Goal: Task Accomplishment & Management: Complete application form

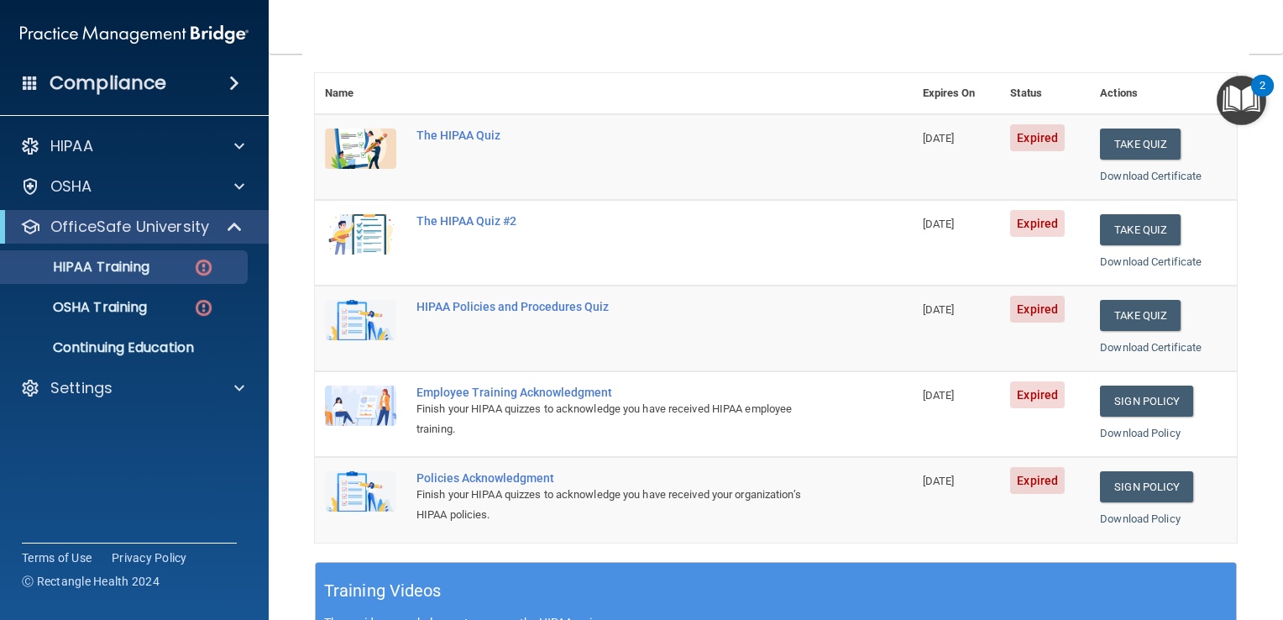
scroll to position [177, 0]
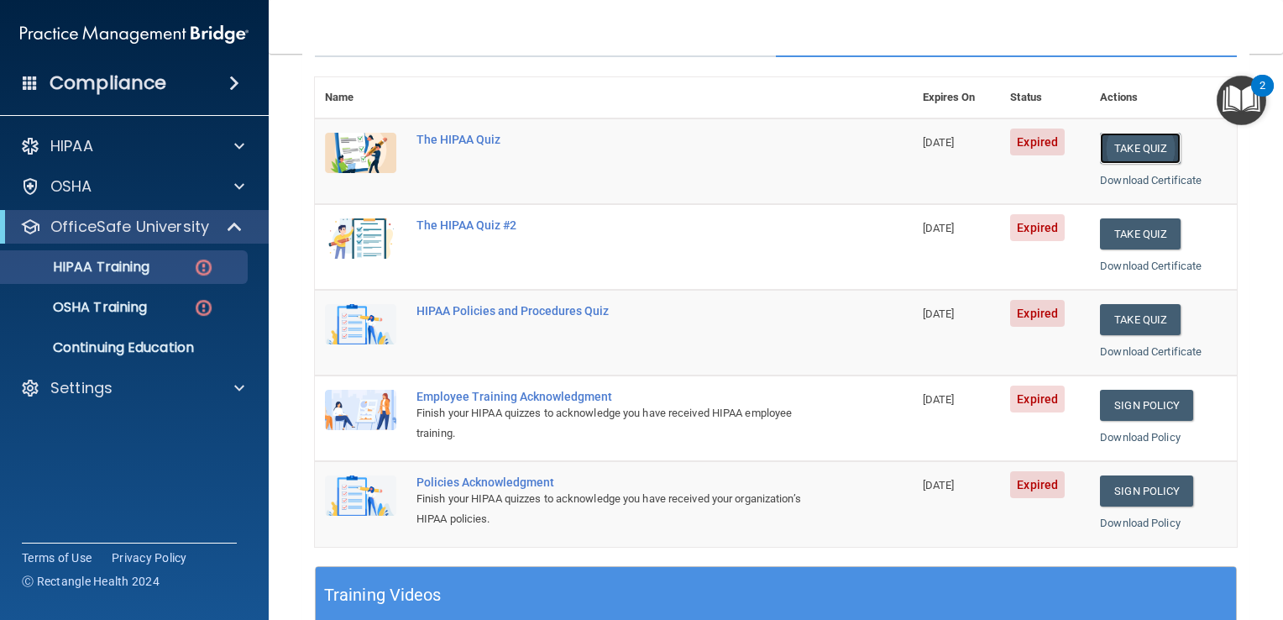
click at [1124, 144] on button "Take Quiz" at bounding box center [1140, 148] width 81 height 31
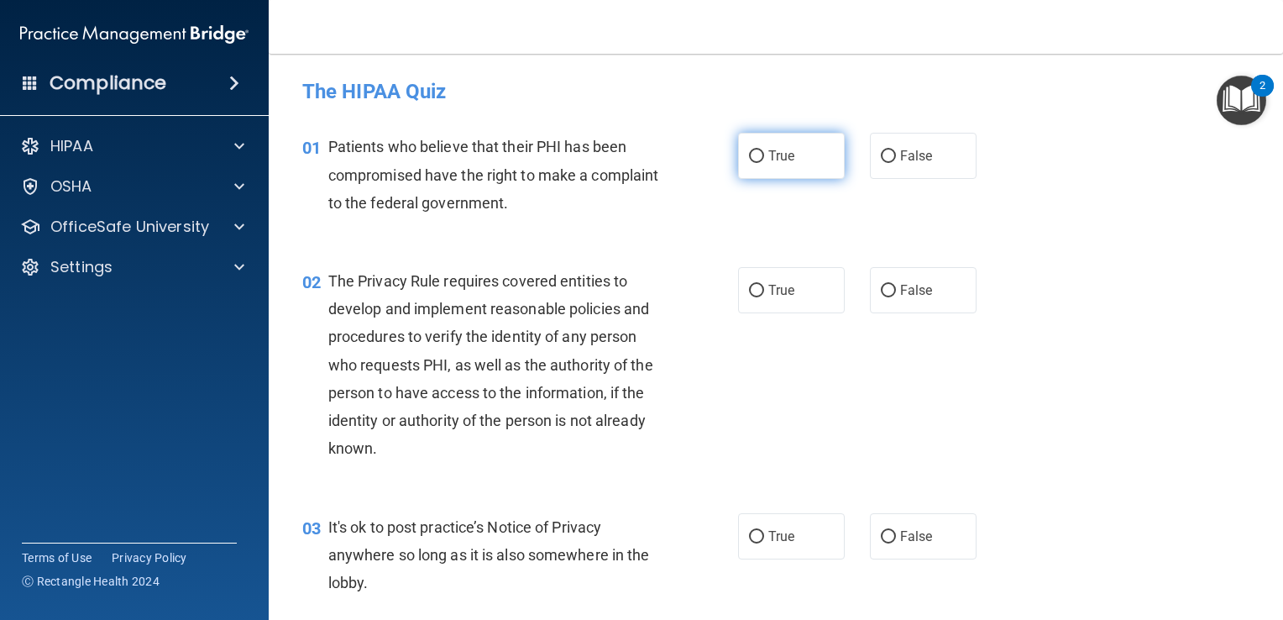
click at [749, 156] on input "True" at bounding box center [756, 156] width 15 height 13
radio input "true"
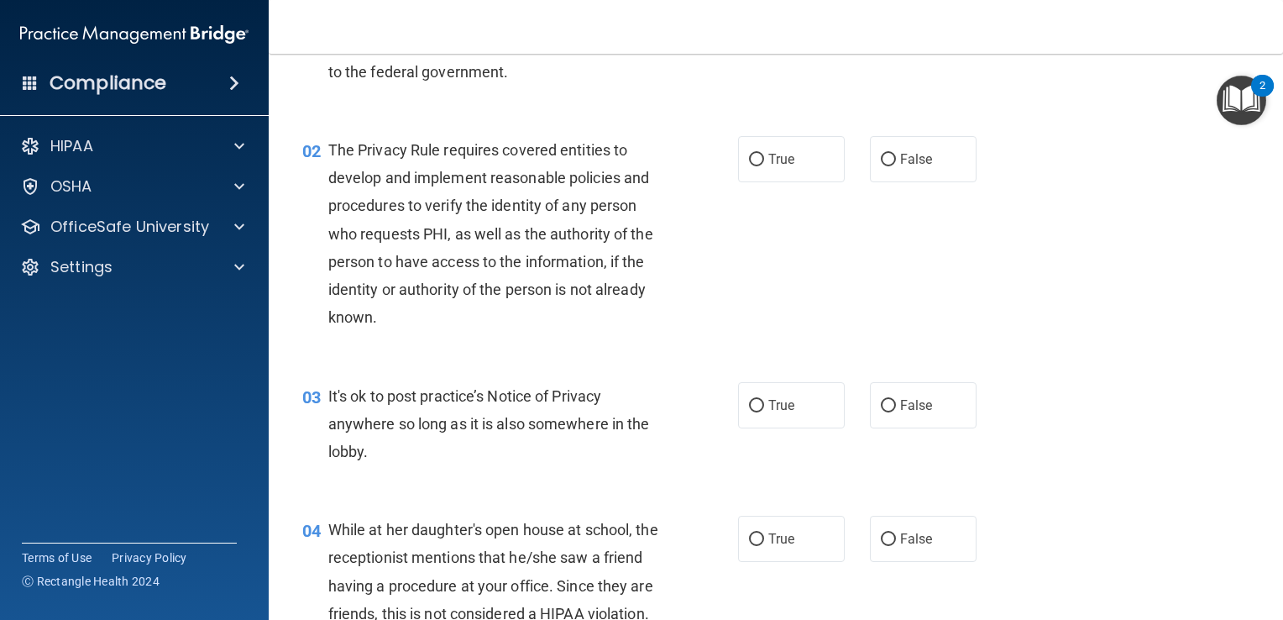
scroll to position [133, 0]
click at [749, 156] on input "True" at bounding box center [756, 158] width 15 height 13
radio input "true"
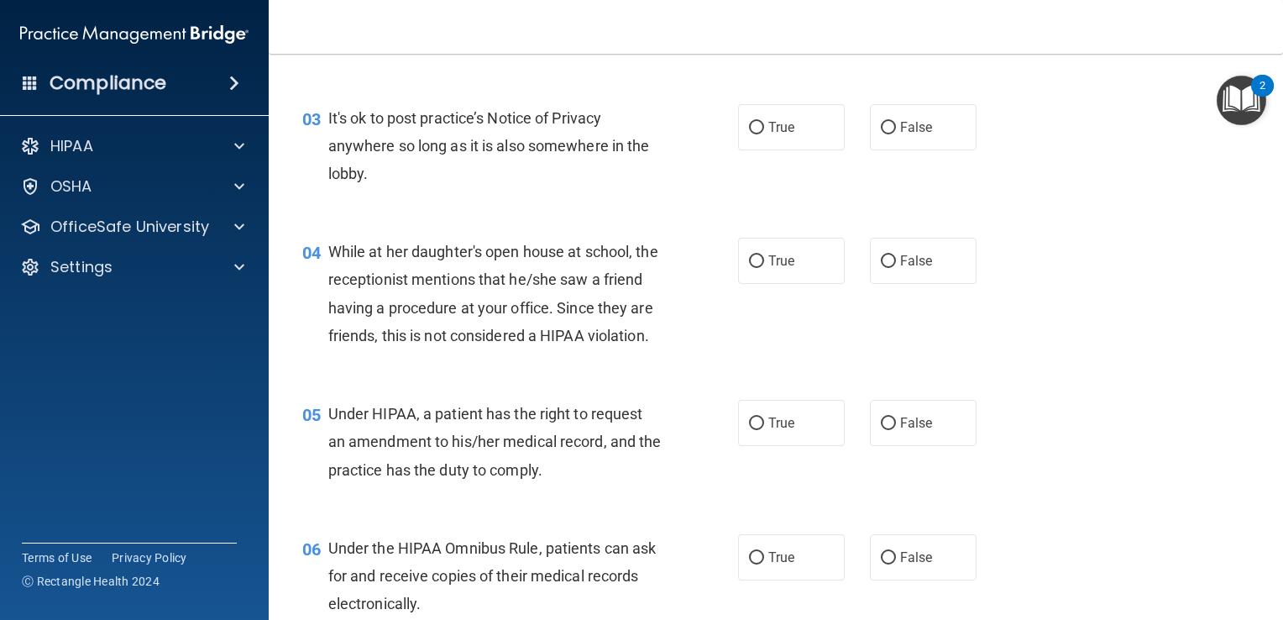
scroll to position [412, 0]
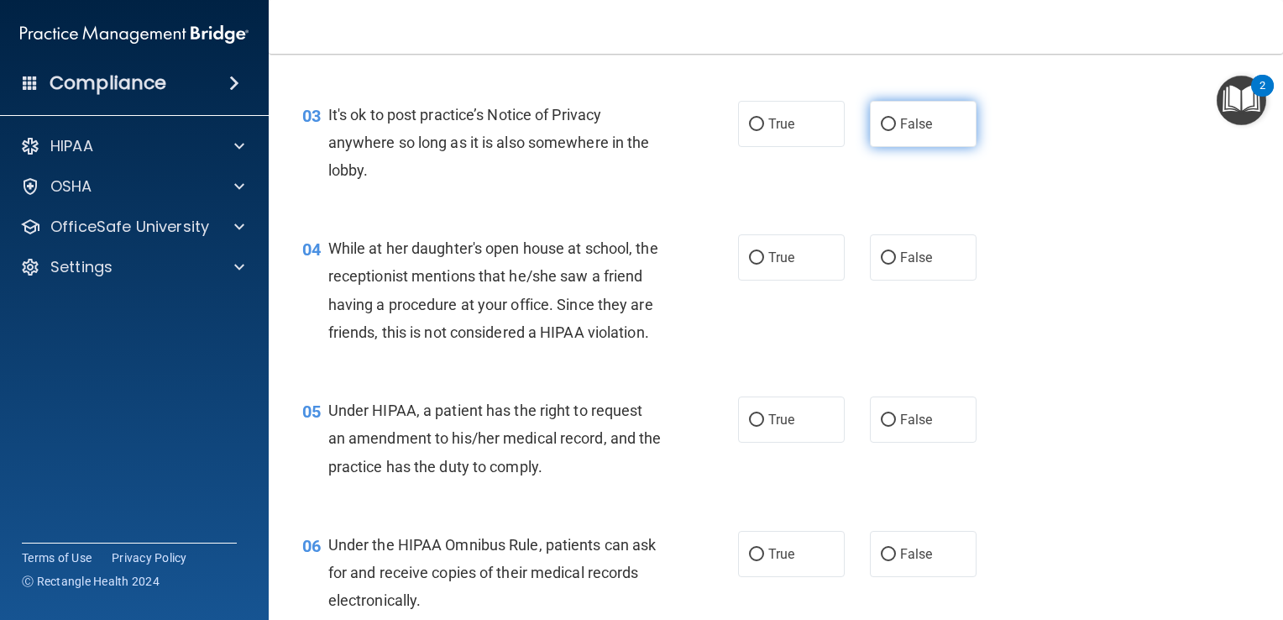
click at [885, 123] on input "False" at bounding box center [888, 124] width 15 height 13
radio input "true"
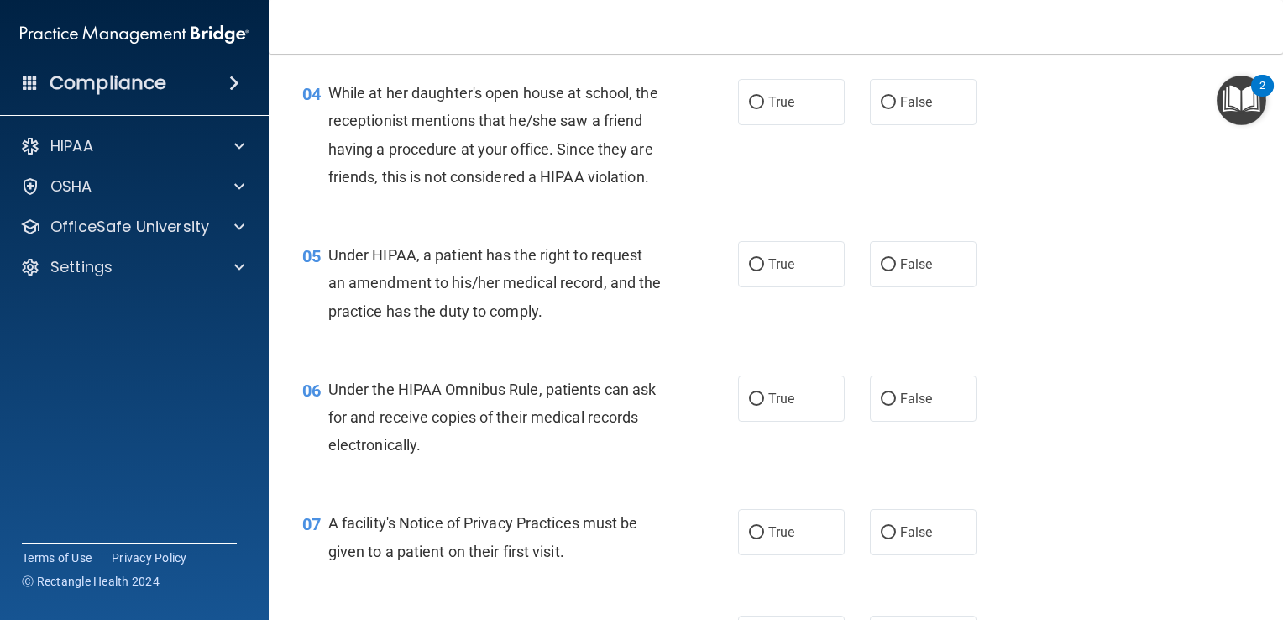
scroll to position [569, 0]
click at [881, 99] on input "False" at bounding box center [888, 101] width 15 height 13
radio input "true"
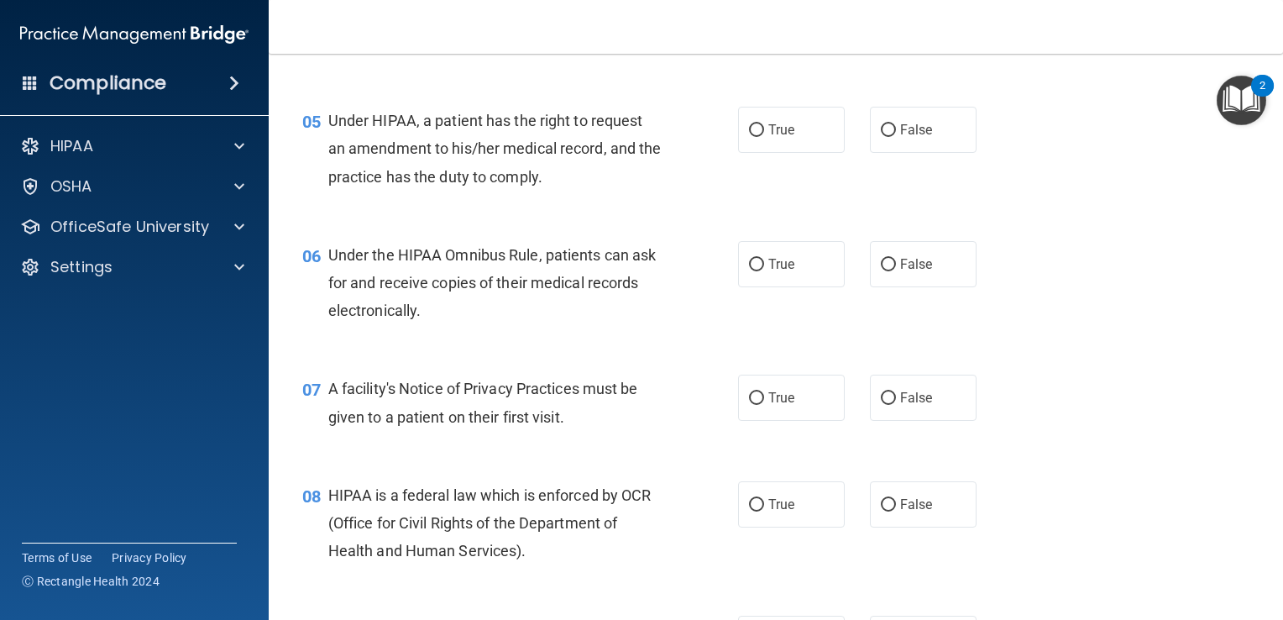
scroll to position [704, 0]
click at [881, 135] on input "False" at bounding box center [888, 129] width 15 height 13
radio input "true"
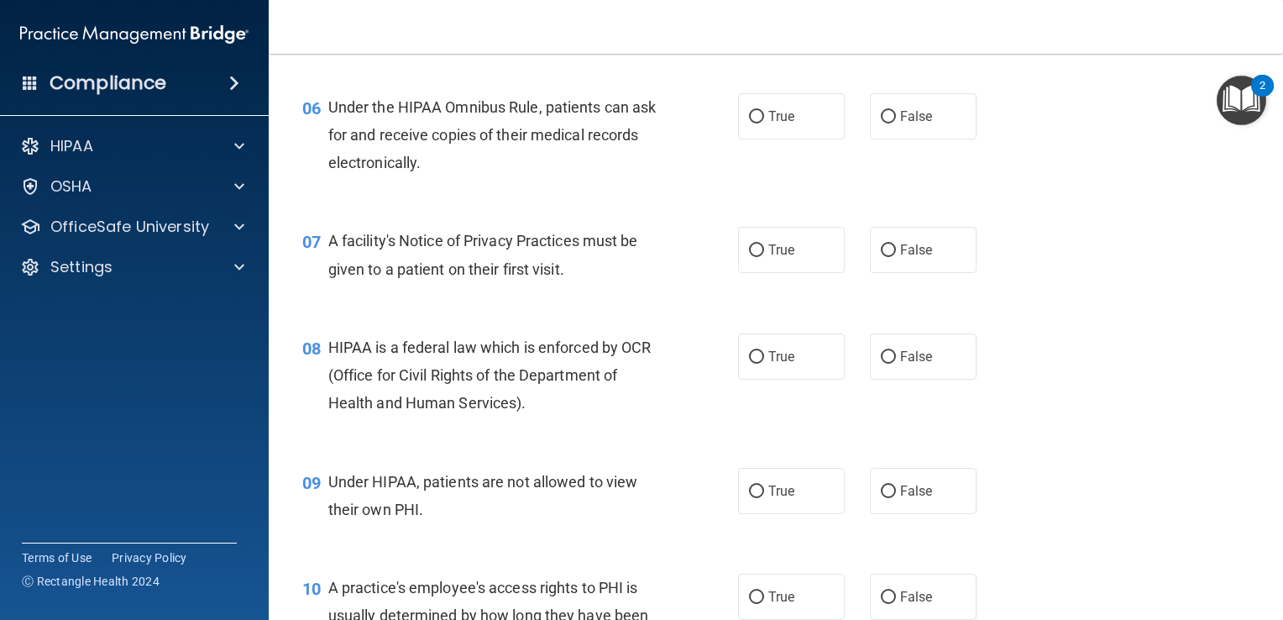
scroll to position [858, 0]
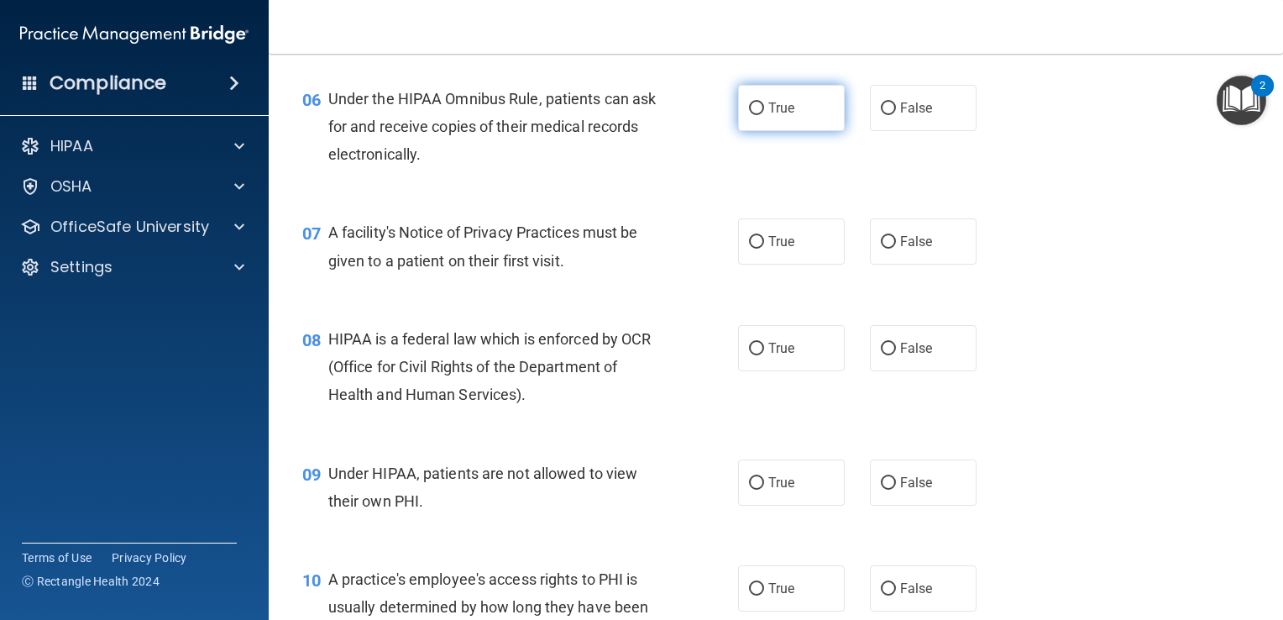
click at [749, 115] on input "True" at bounding box center [756, 108] width 15 height 13
radio input "true"
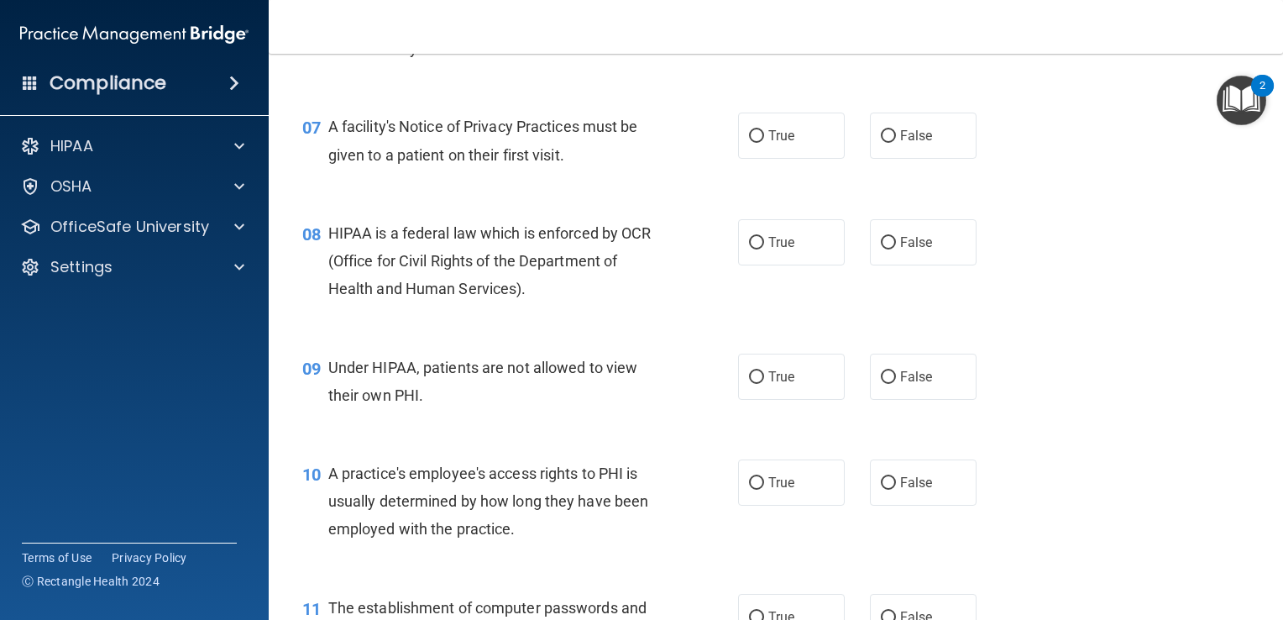
scroll to position [984, 0]
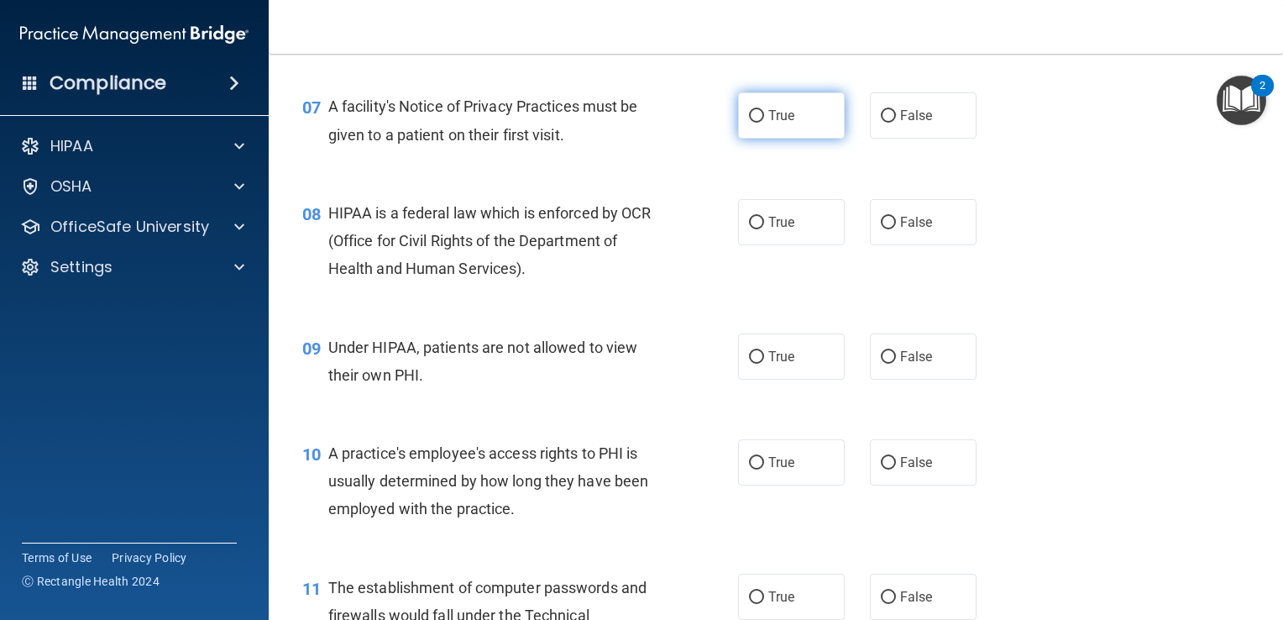
click at [752, 123] on input "True" at bounding box center [756, 116] width 15 height 13
radio input "true"
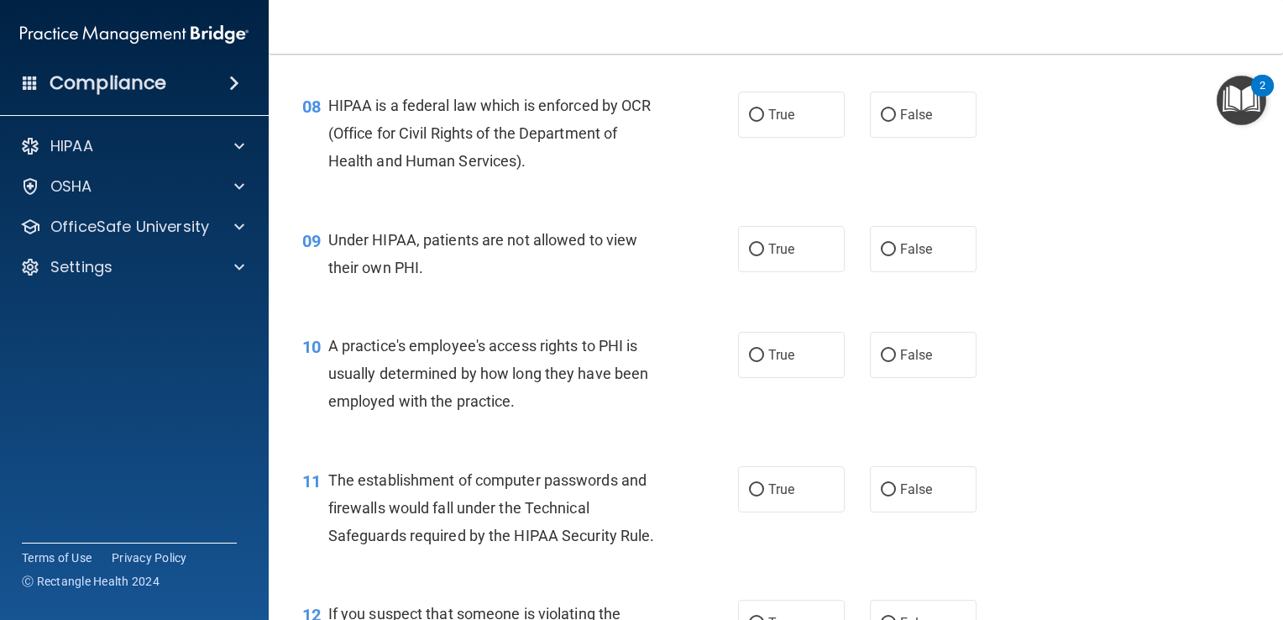
scroll to position [1097, 0]
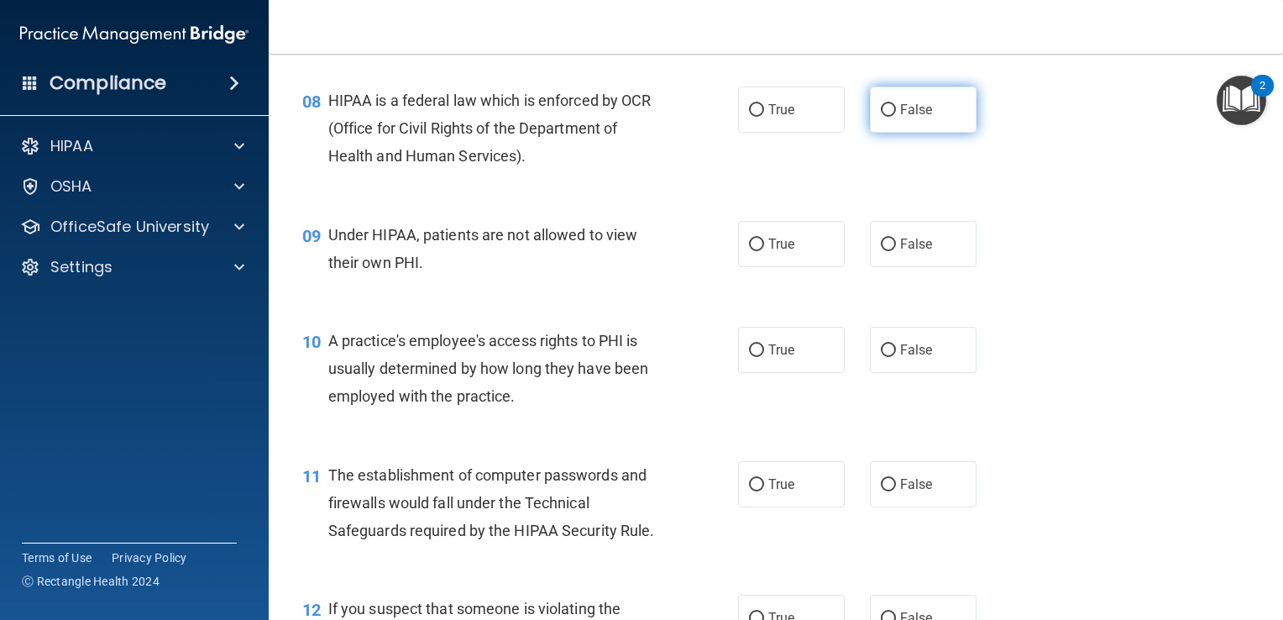
click at [883, 117] on input "False" at bounding box center [888, 110] width 15 height 13
radio input "true"
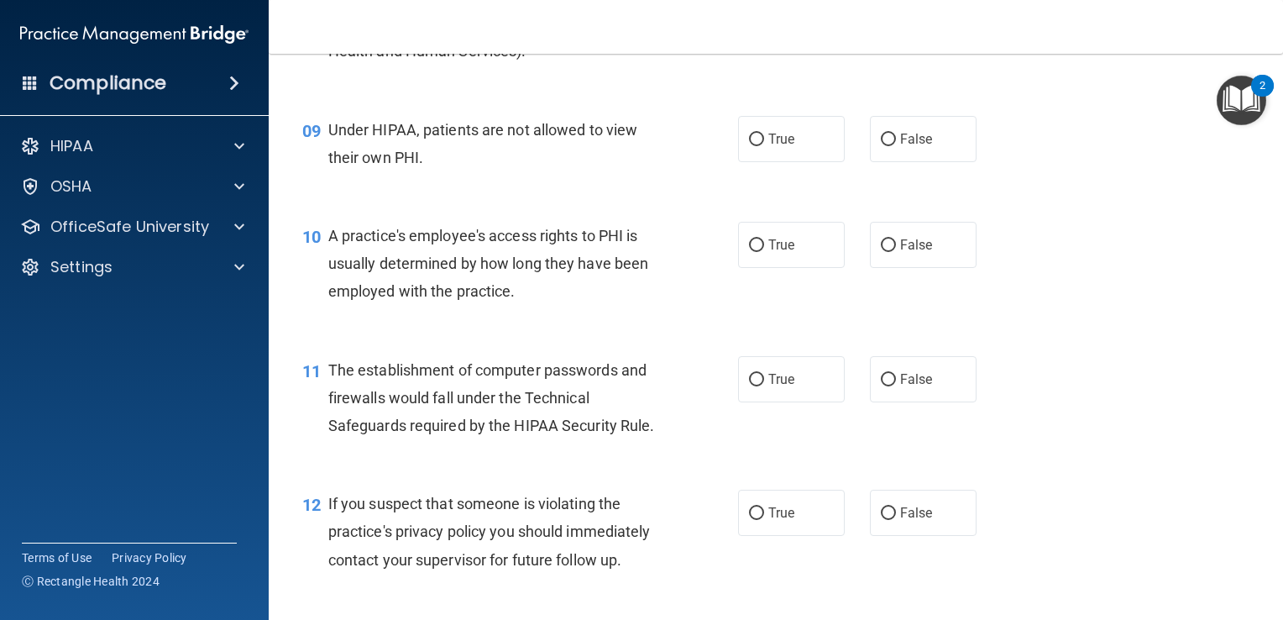
scroll to position [1203, 0]
click at [881, 145] on input "False" at bounding box center [888, 139] width 15 height 13
radio input "true"
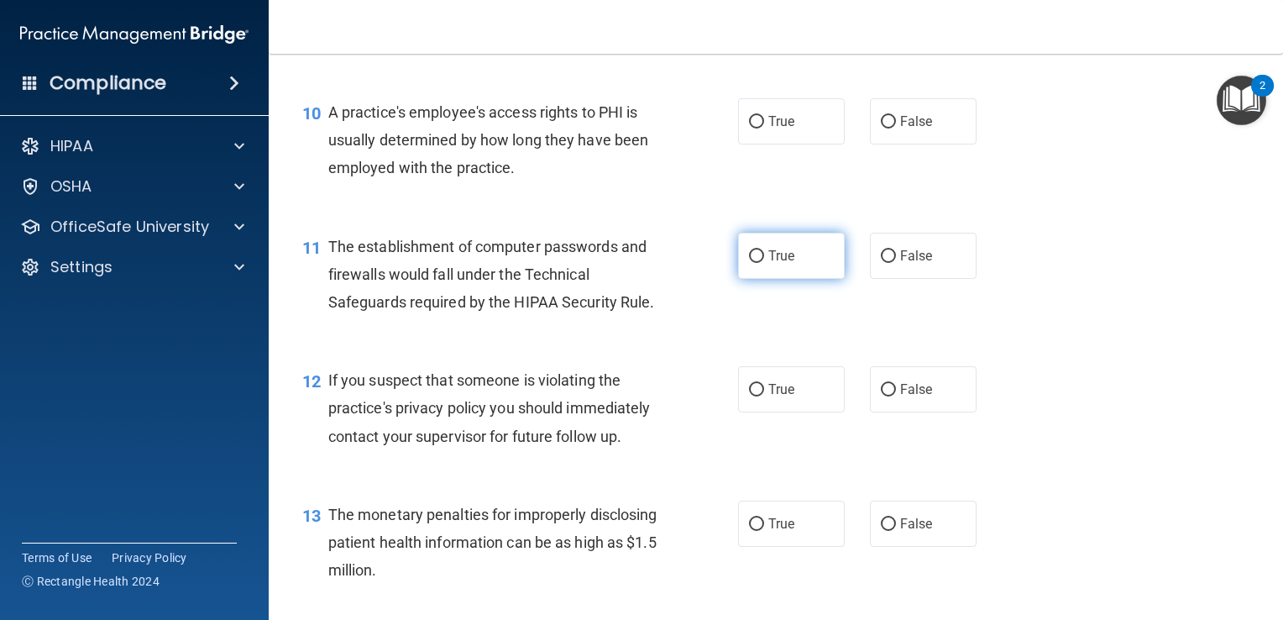
scroll to position [1333, 0]
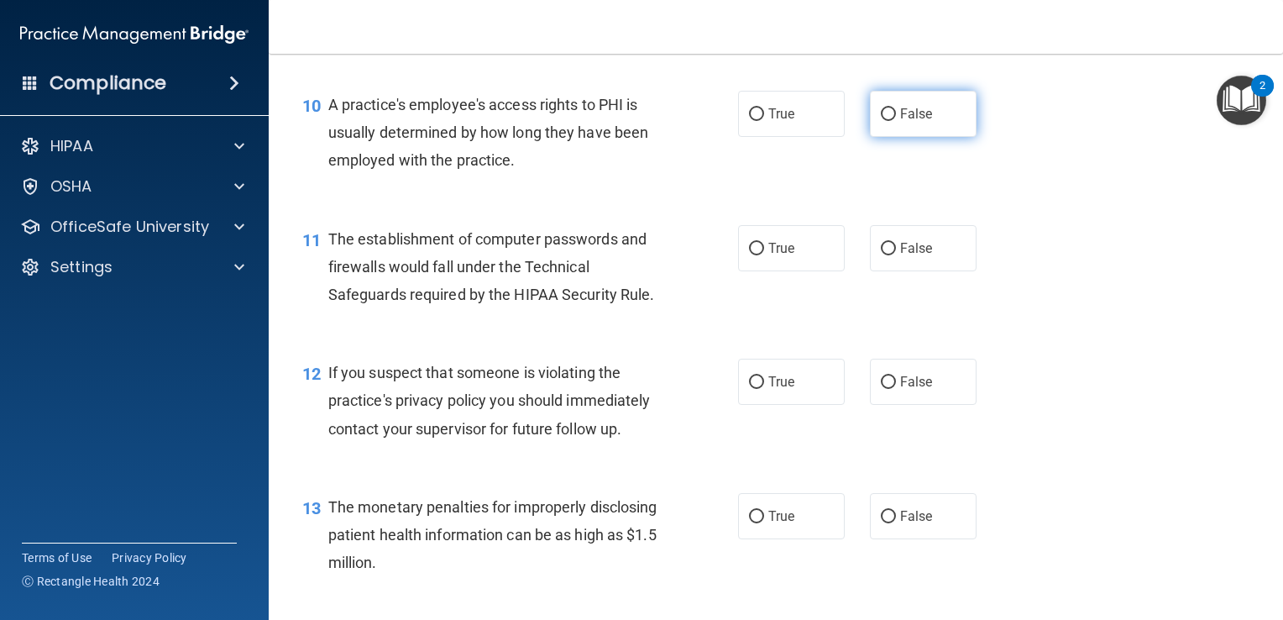
click at [881, 121] on input "False" at bounding box center [888, 114] width 15 height 13
radio input "true"
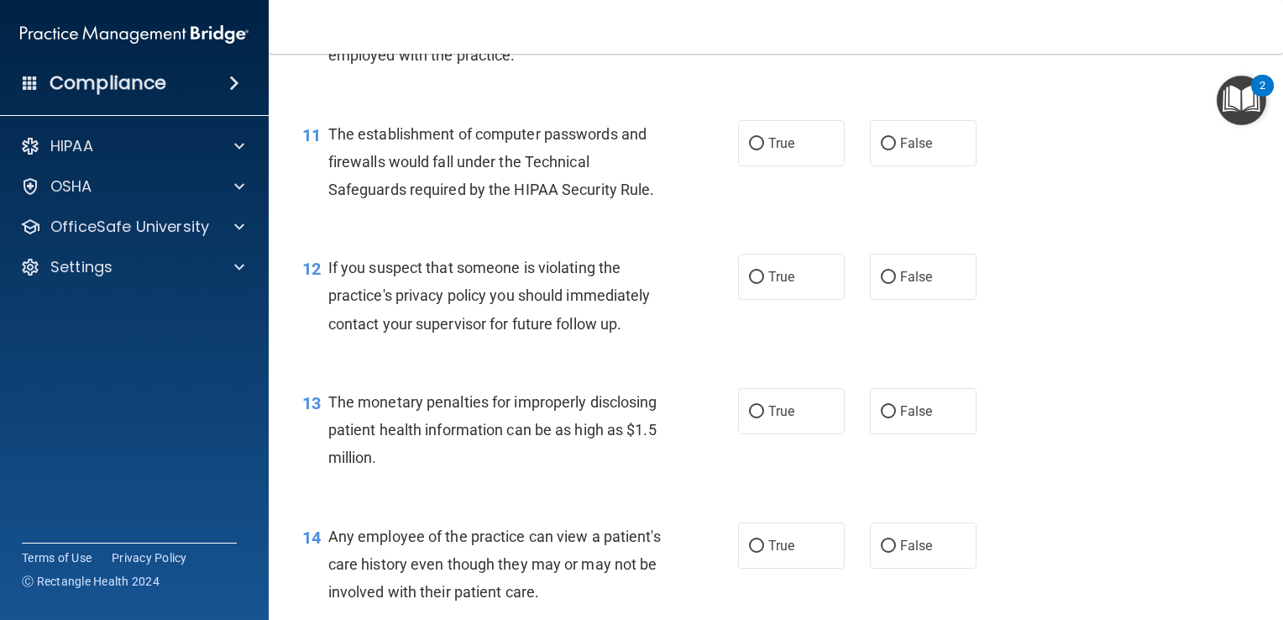
scroll to position [1440, 0]
click at [749, 148] on input "True" at bounding box center [756, 141] width 15 height 13
radio input "true"
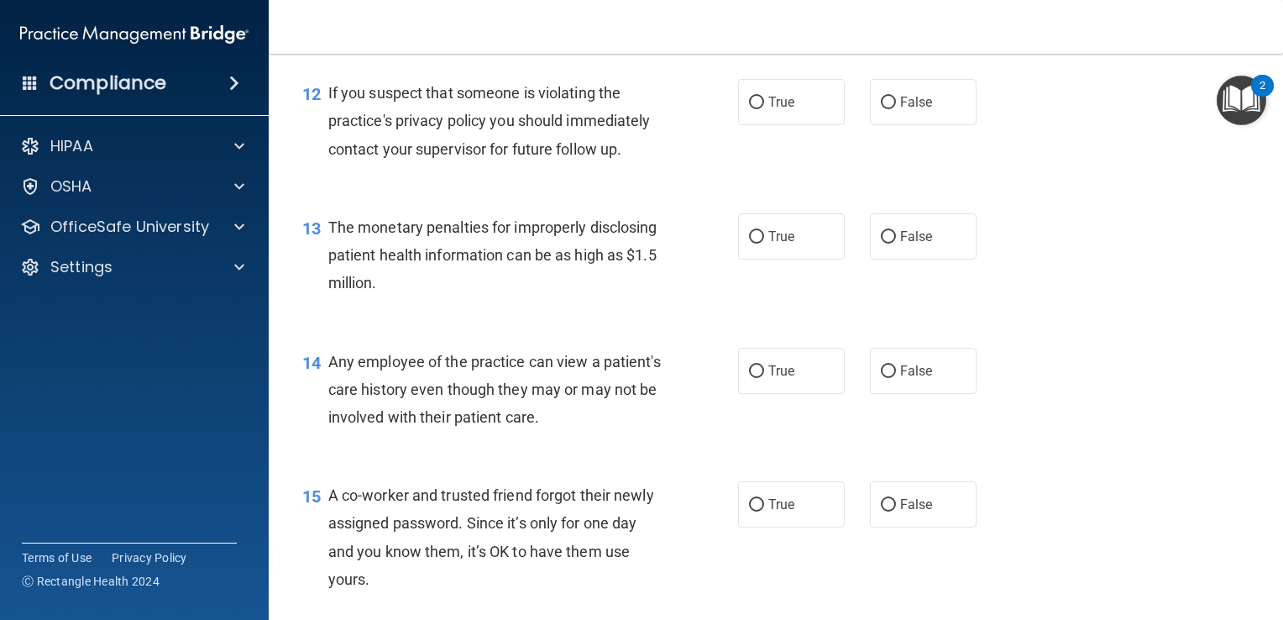
scroll to position [1626, 0]
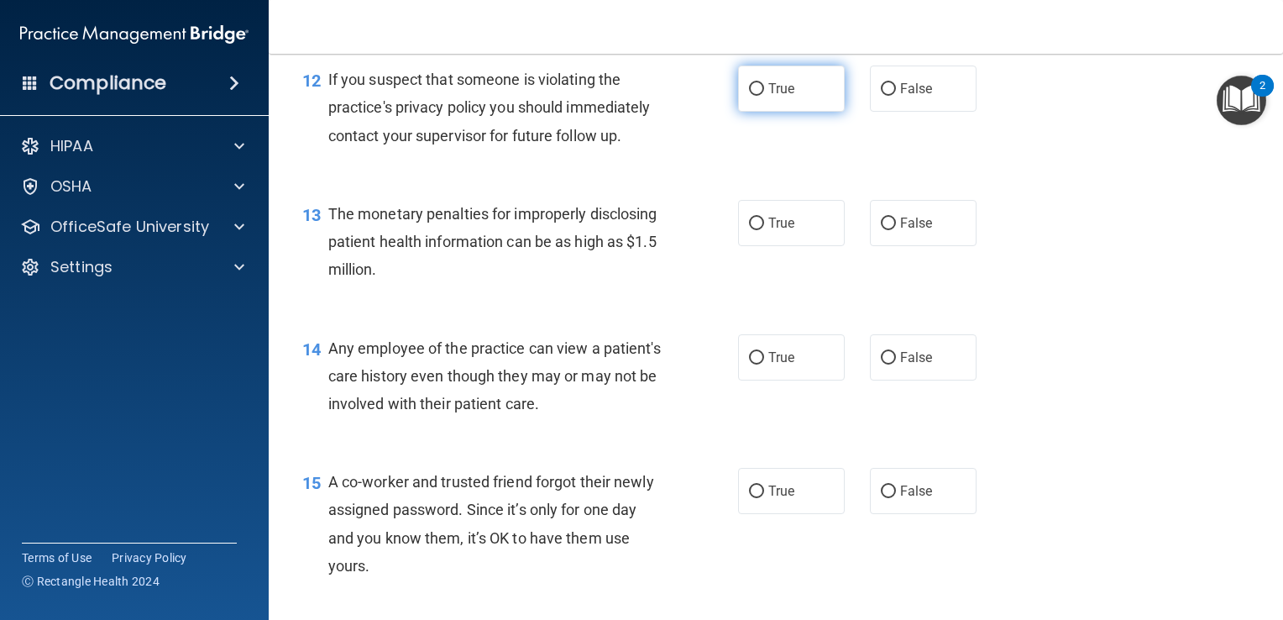
click at [749, 96] on input "True" at bounding box center [756, 89] width 15 height 13
radio input "true"
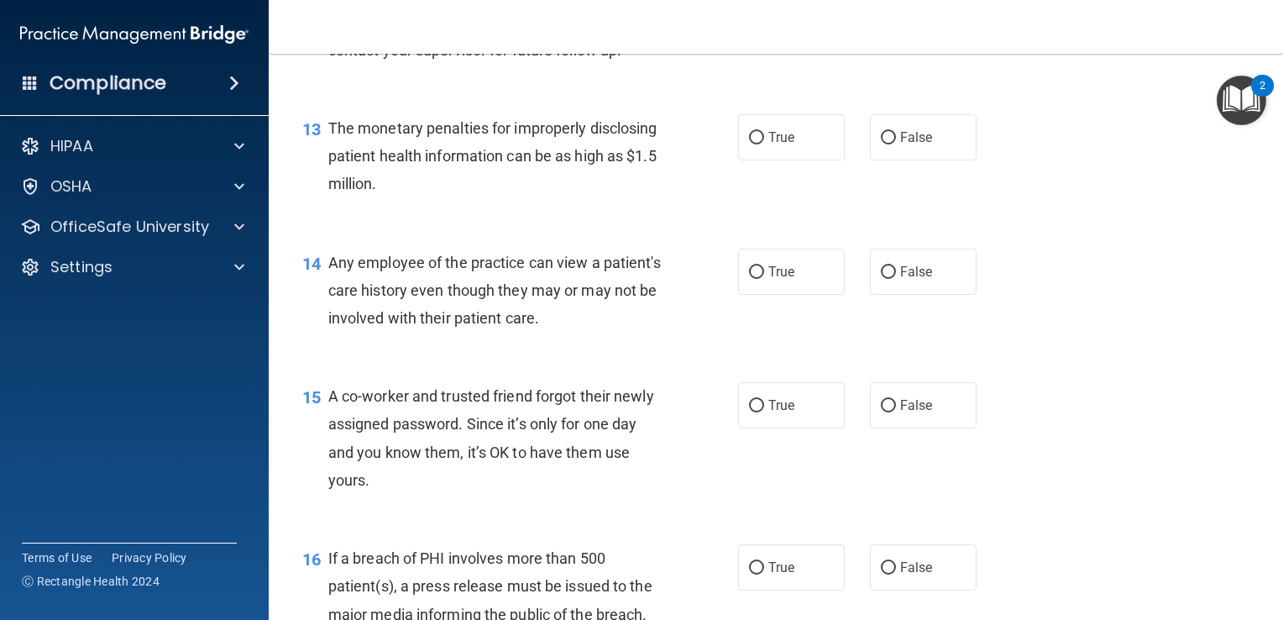
scroll to position [1745, 0]
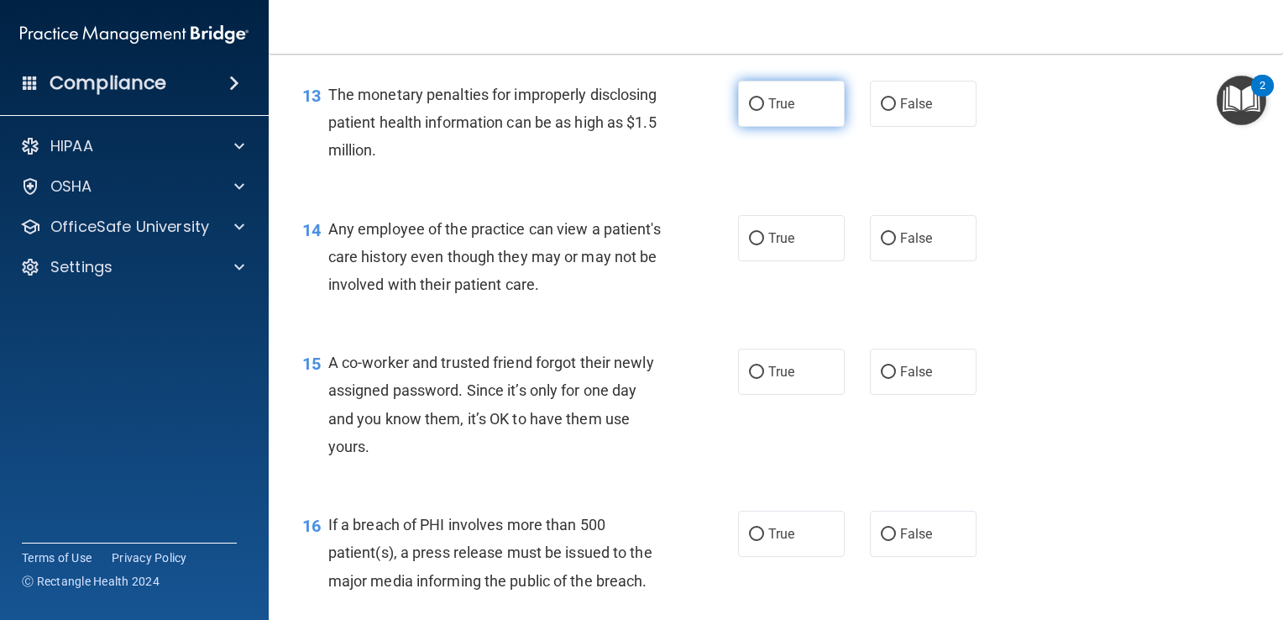
click at [749, 111] on input "True" at bounding box center [756, 104] width 15 height 13
radio input "true"
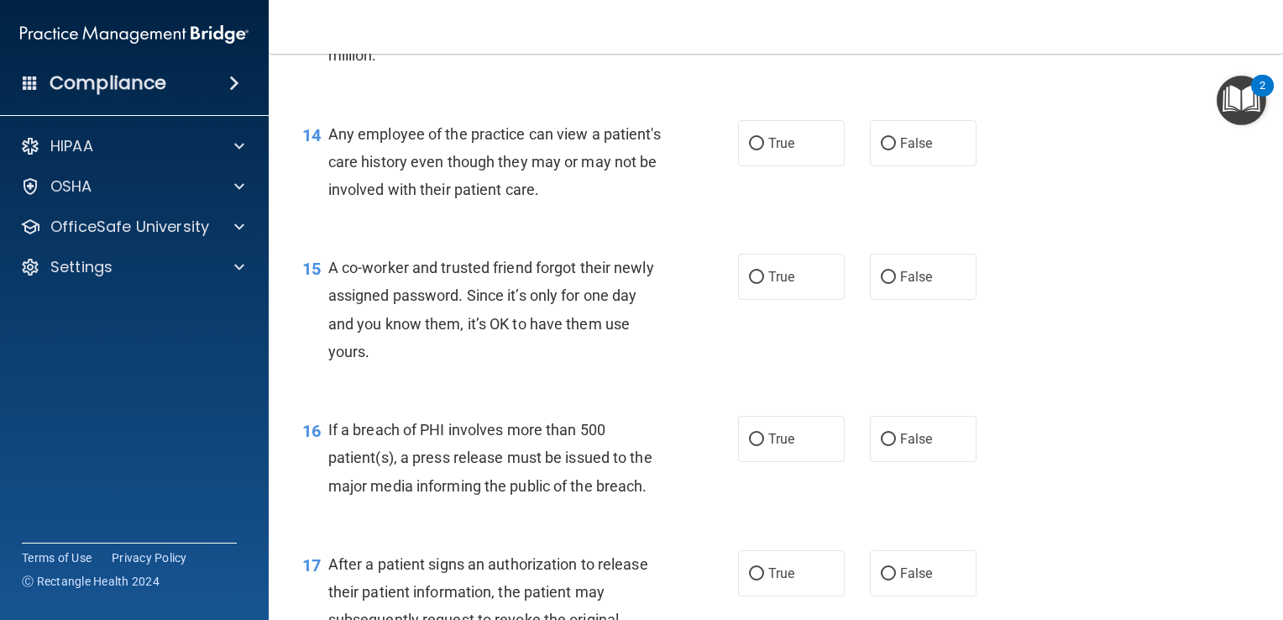
scroll to position [1844, 0]
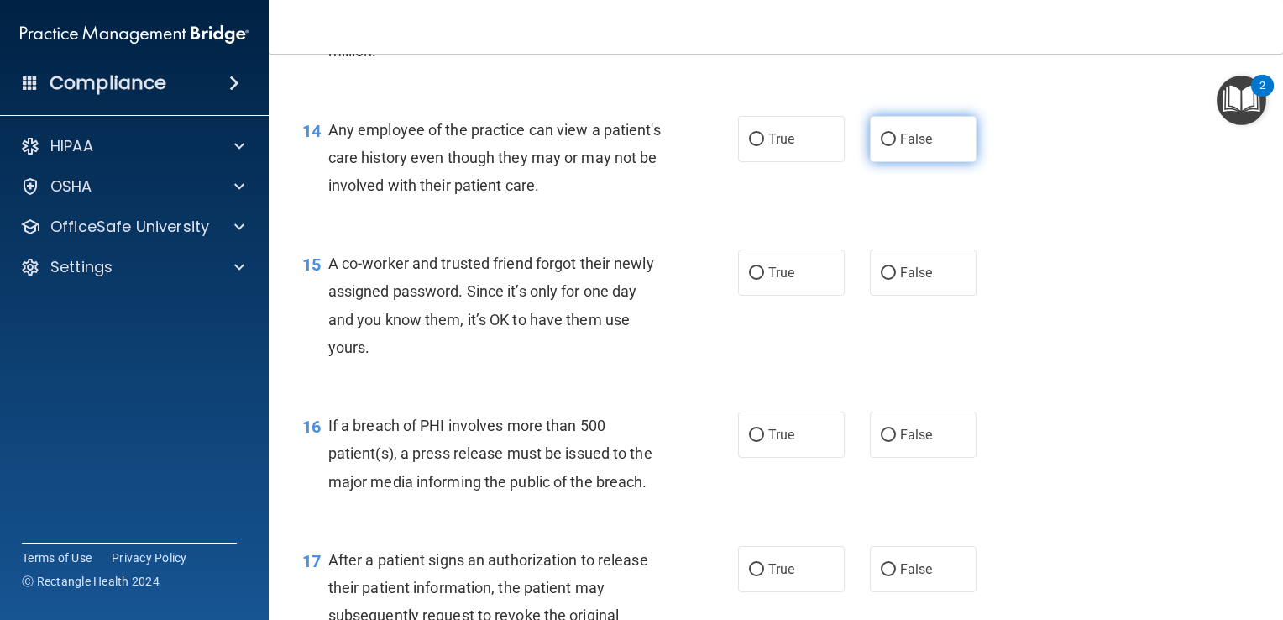
click at [881, 146] on input "False" at bounding box center [888, 140] width 15 height 13
radio input "true"
click at [680, 430] on div "16 If a breach of PHI involves more than 500 patient(s), a press release must b…" at bounding box center [776, 457] width 972 height 134
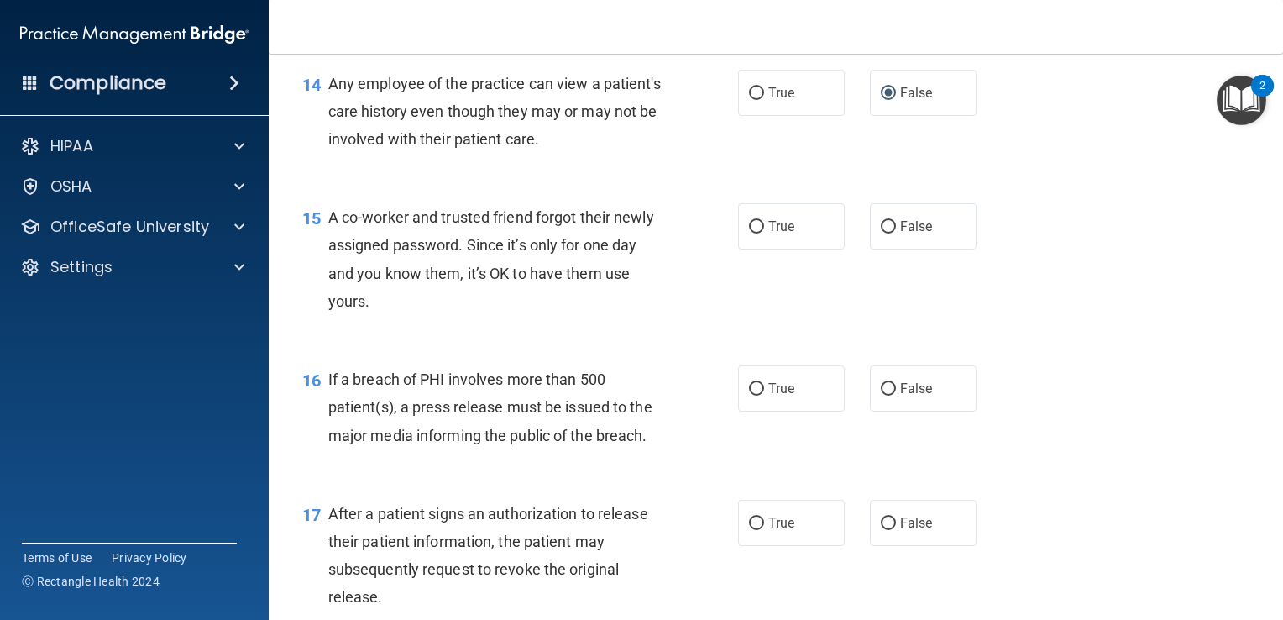
scroll to position [1891, 0]
click at [881, 233] on input "False" at bounding box center [888, 226] width 15 height 13
radio input "true"
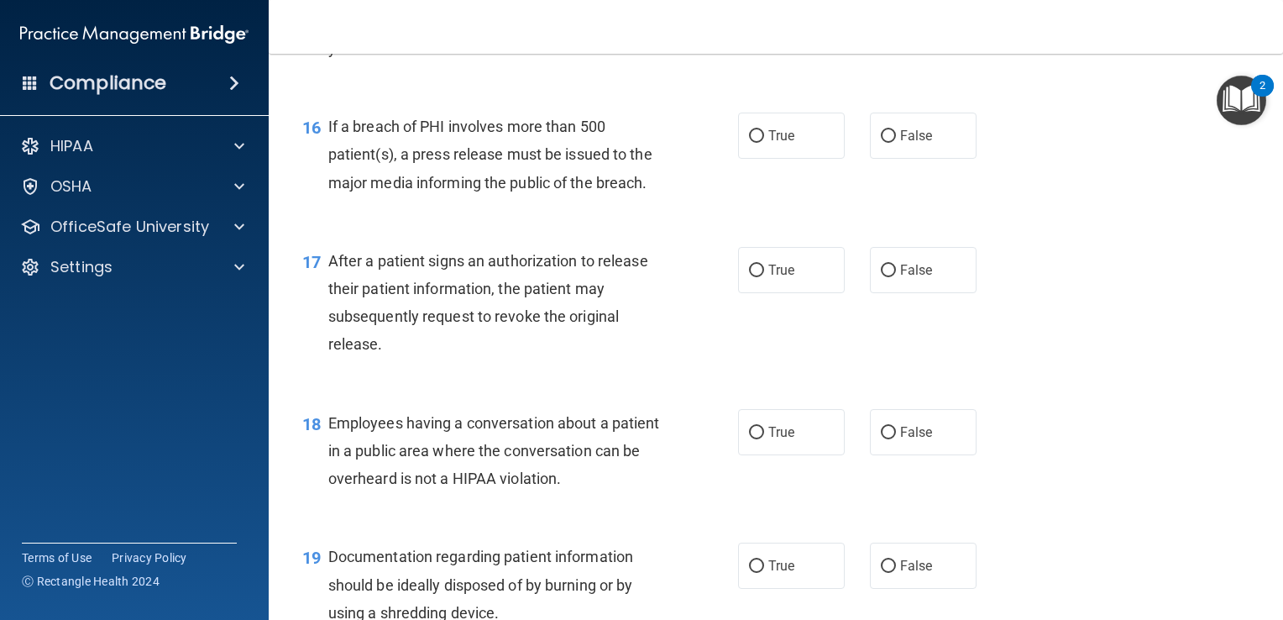
scroll to position [2156, 0]
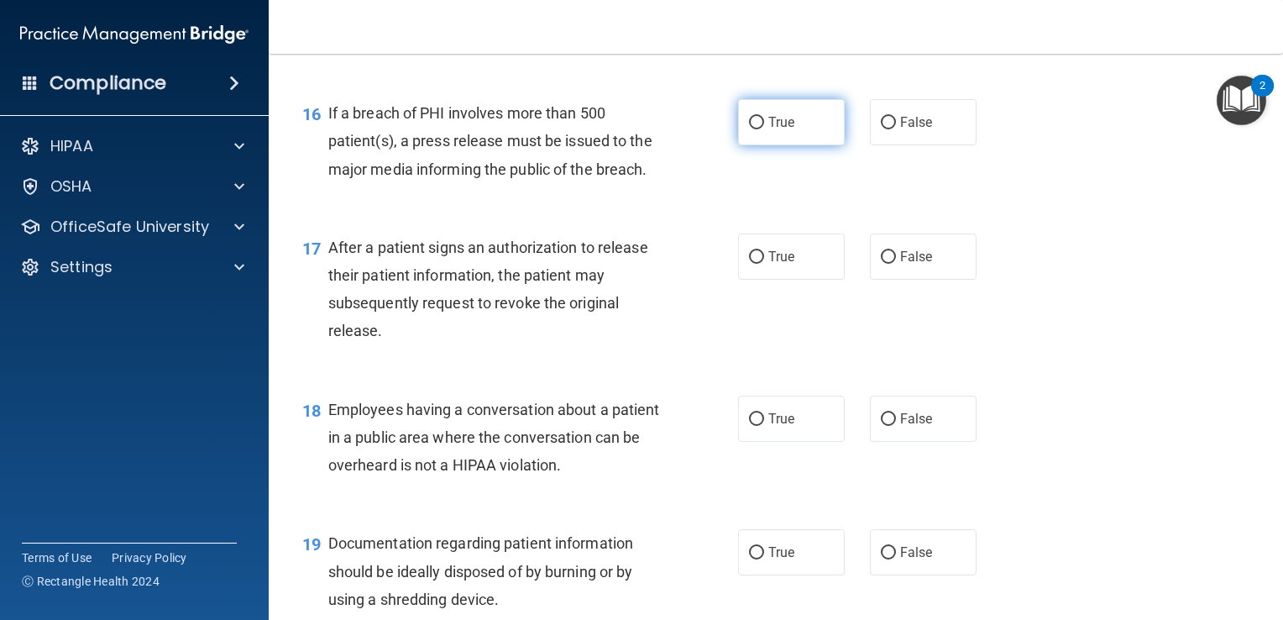
click at [749, 129] on input "True" at bounding box center [756, 123] width 15 height 13
radio input "true"
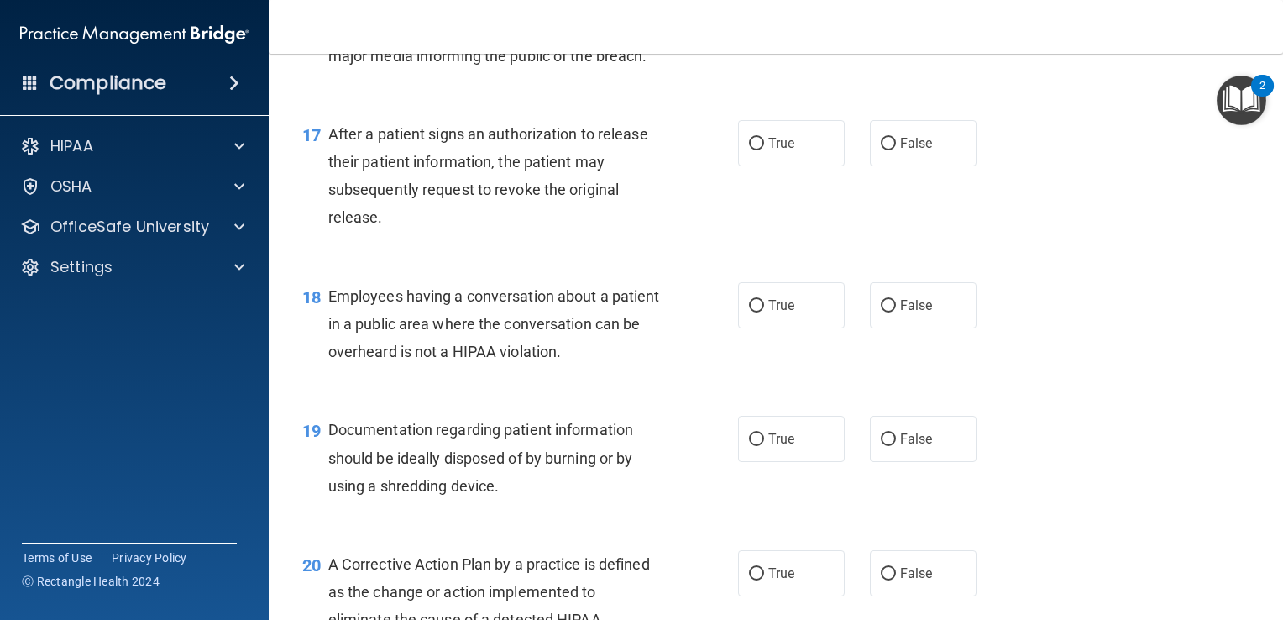
scroll to position [2284, 0]
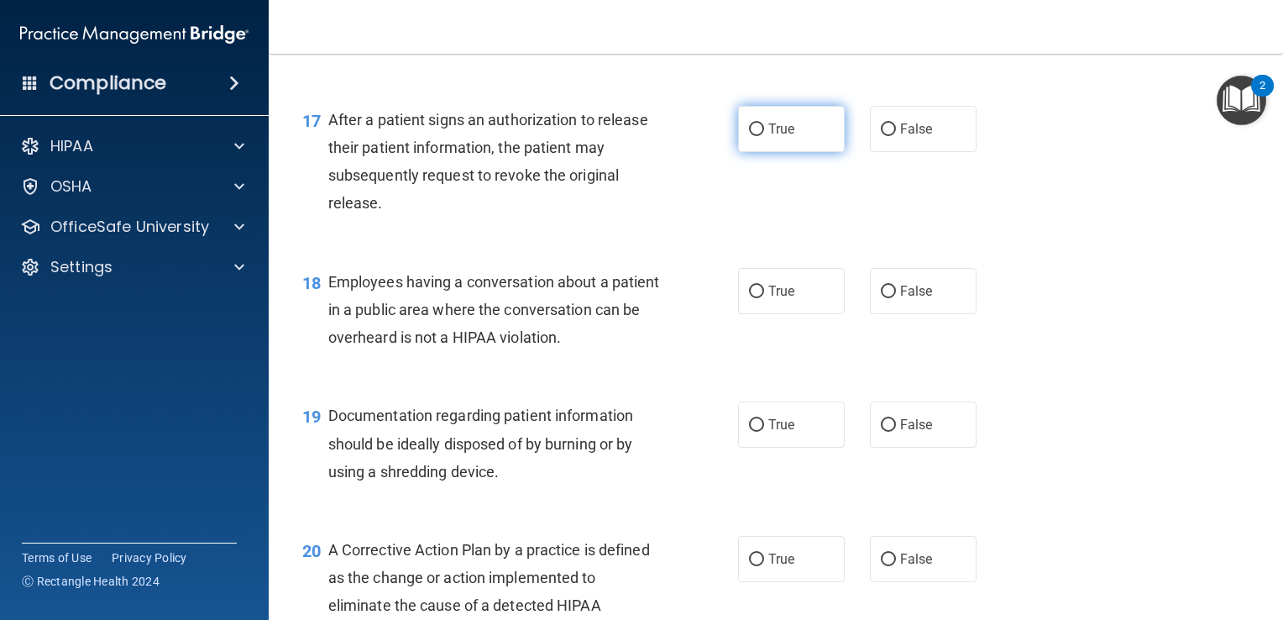
click at [749, 136] on input "True" at bounding box center [756, 129] width 15 height 13
radio input "true"
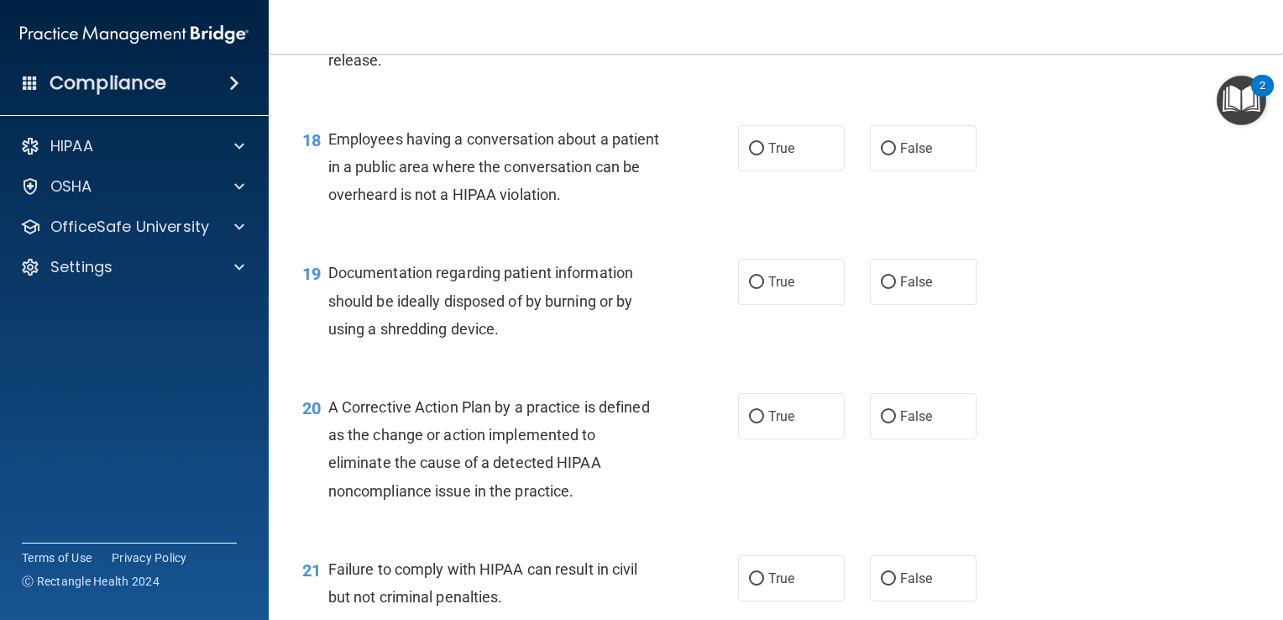
scroll to position [2434, 0]
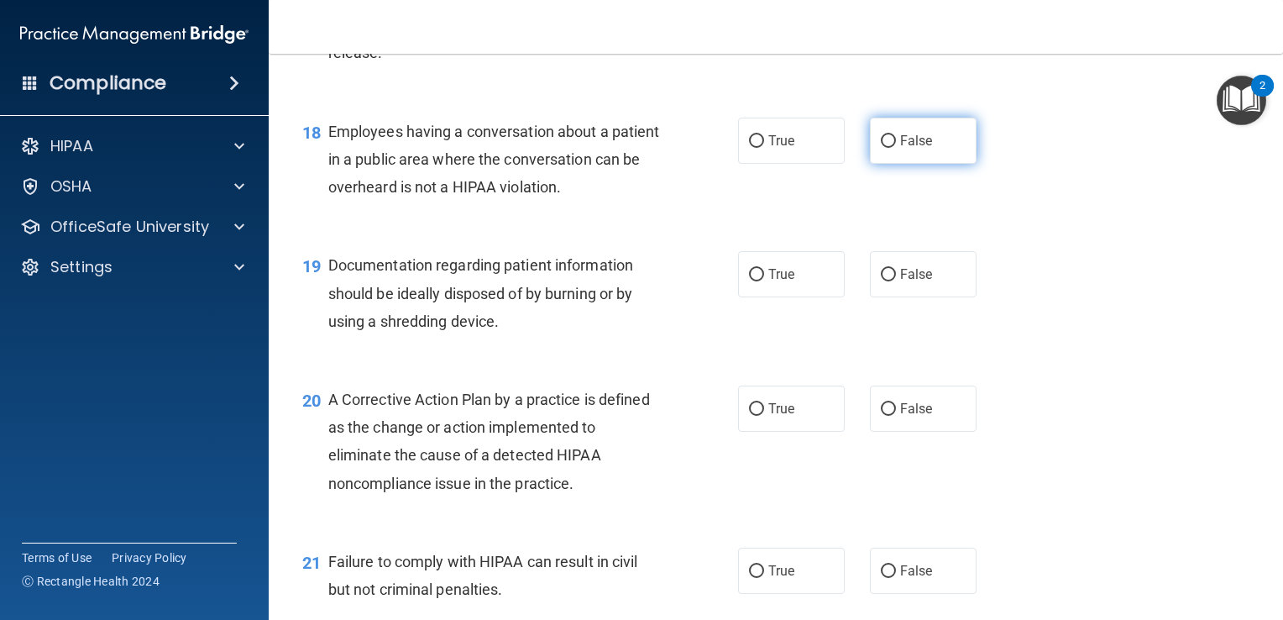
click at [881, 148] on input "False" at bounding box center [888, 141] width 15 height 13
radio input "true"
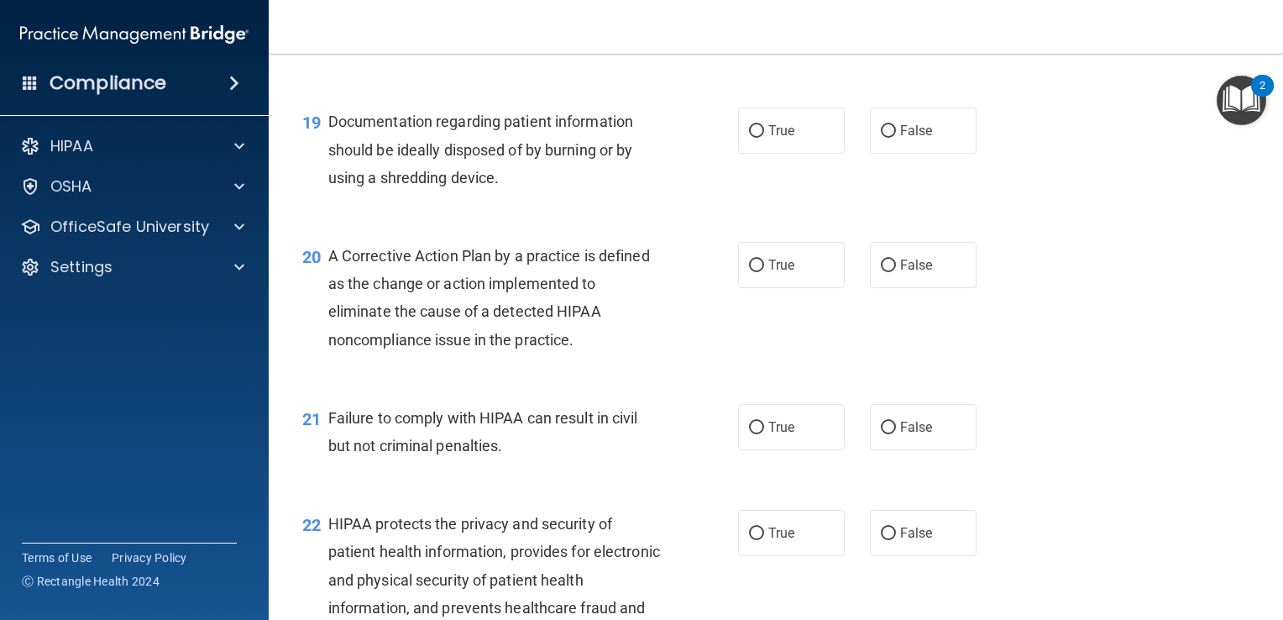
scroll to position [2589, 0]
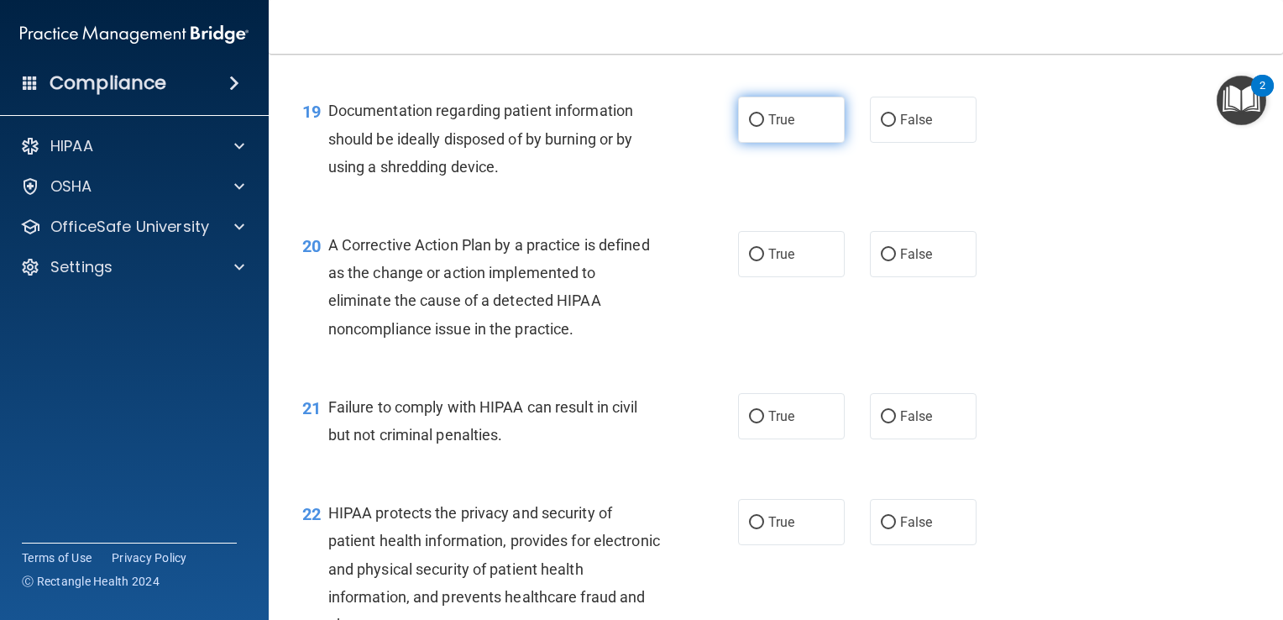
click at [749, 127] on input "True" at bounding box center [756, 120] width 15 height 13
radio input "true"
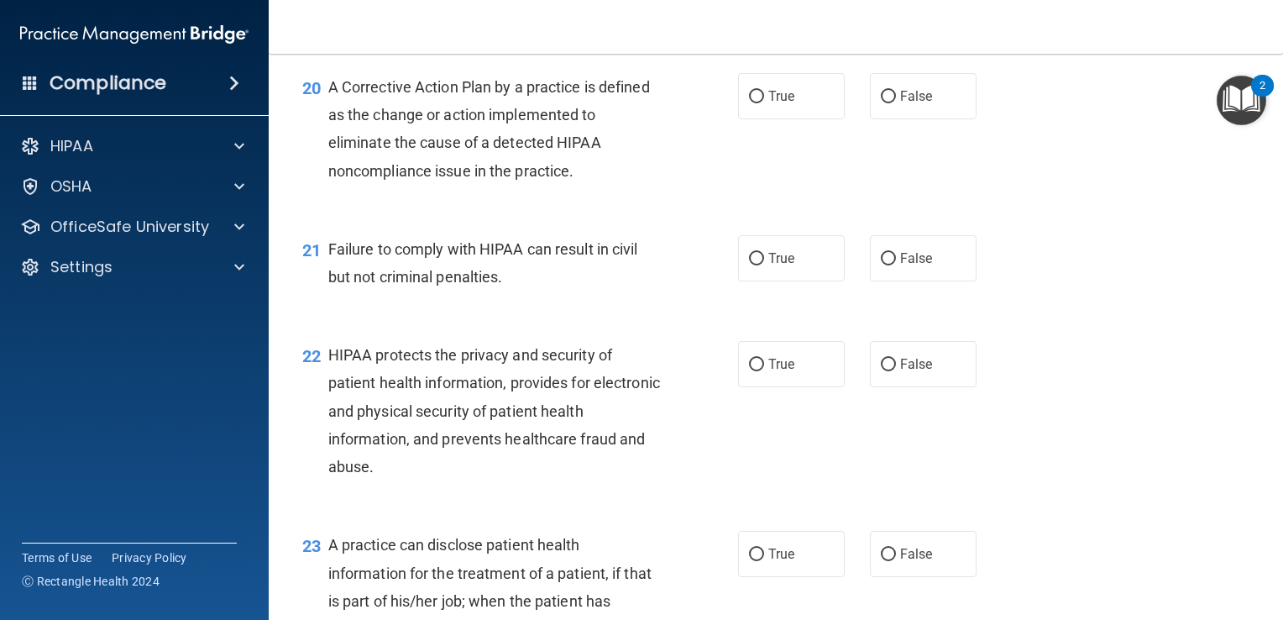
scroll to position [2748, 0]
click at [749, 102] on input "True" at bounding box center [756, 96] width 15 height 13
radio input "true"
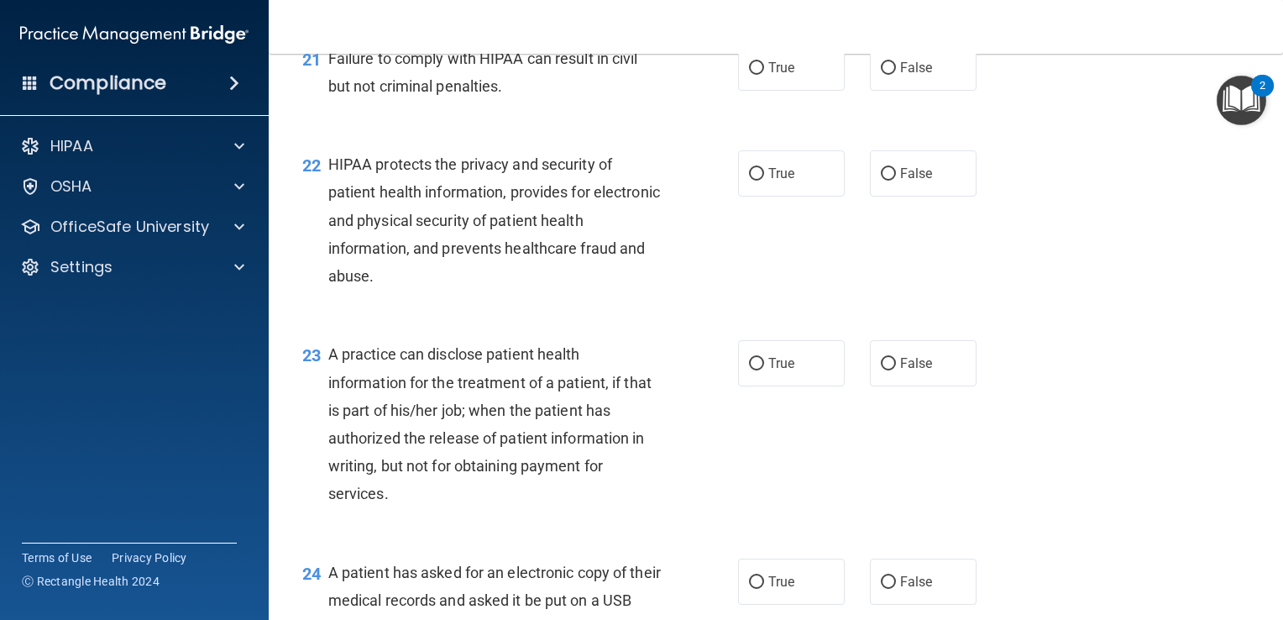
scroll to position [2939, 0]
drag, startPoint x: 880, startPoint y: 89, endPoint x: 710, endPoint y: 262, distance: 242.3
click at [750, 179] on input "True" at bounding box center [756, 172] width 15 height 13
radio input "true"
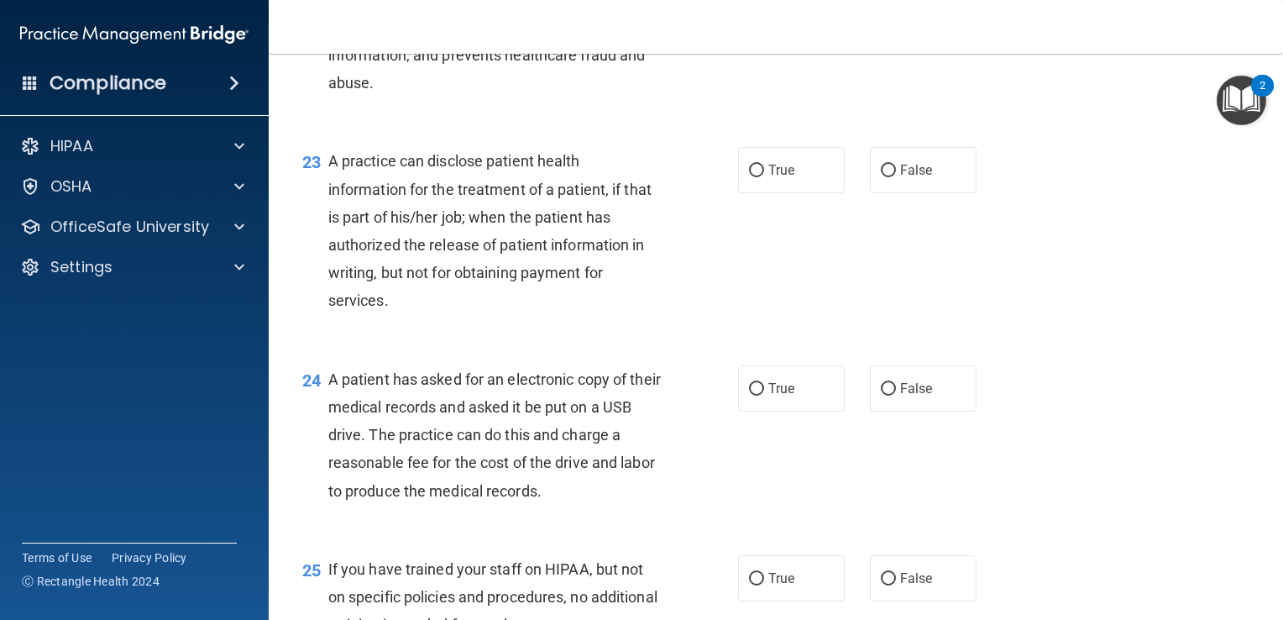
scroll to position [3134, 0]
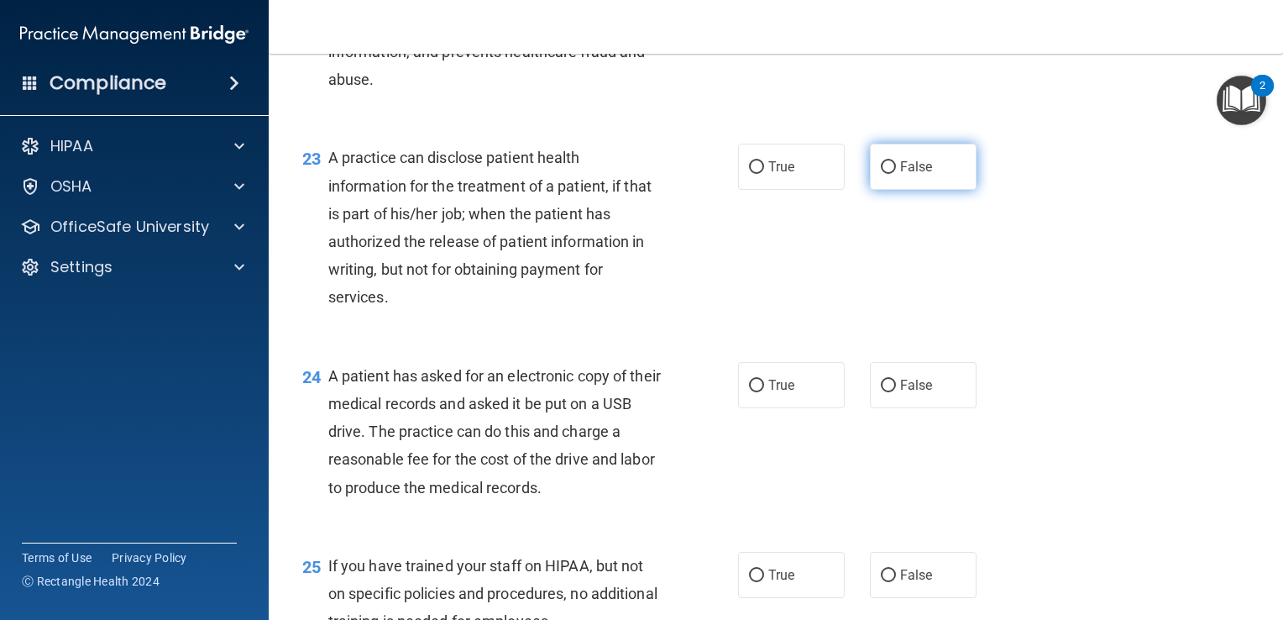
click at [881, 174] on input "False" at bounding box center [888, 167] width 15 height 13
radio input "true"
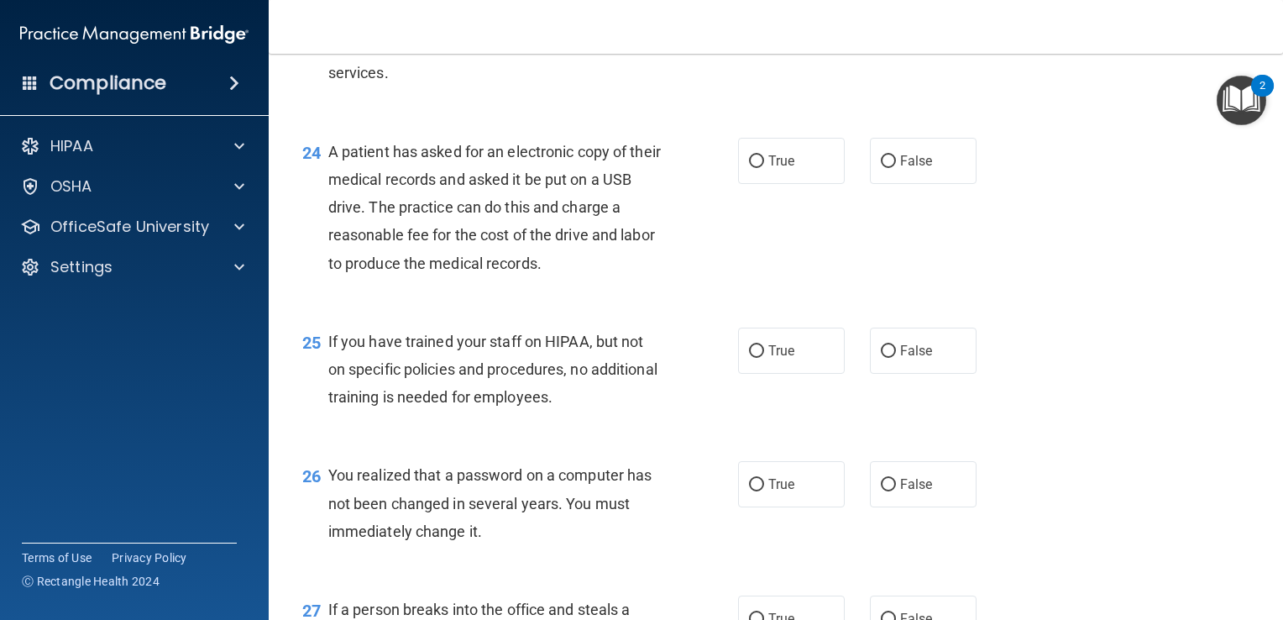
scroll to position [3359, 0]
click at [752, 167] on input "True" at bounding box center [756, 161] width 15 height 13
radio input "true"
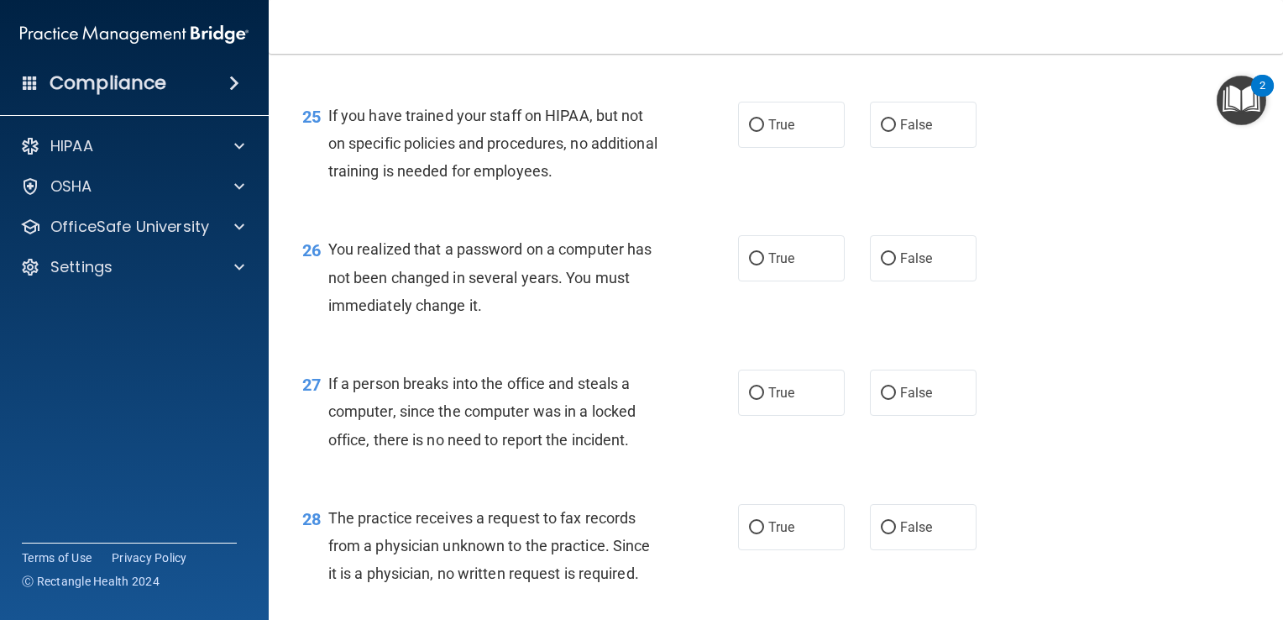
scroll to position [3594, 0]
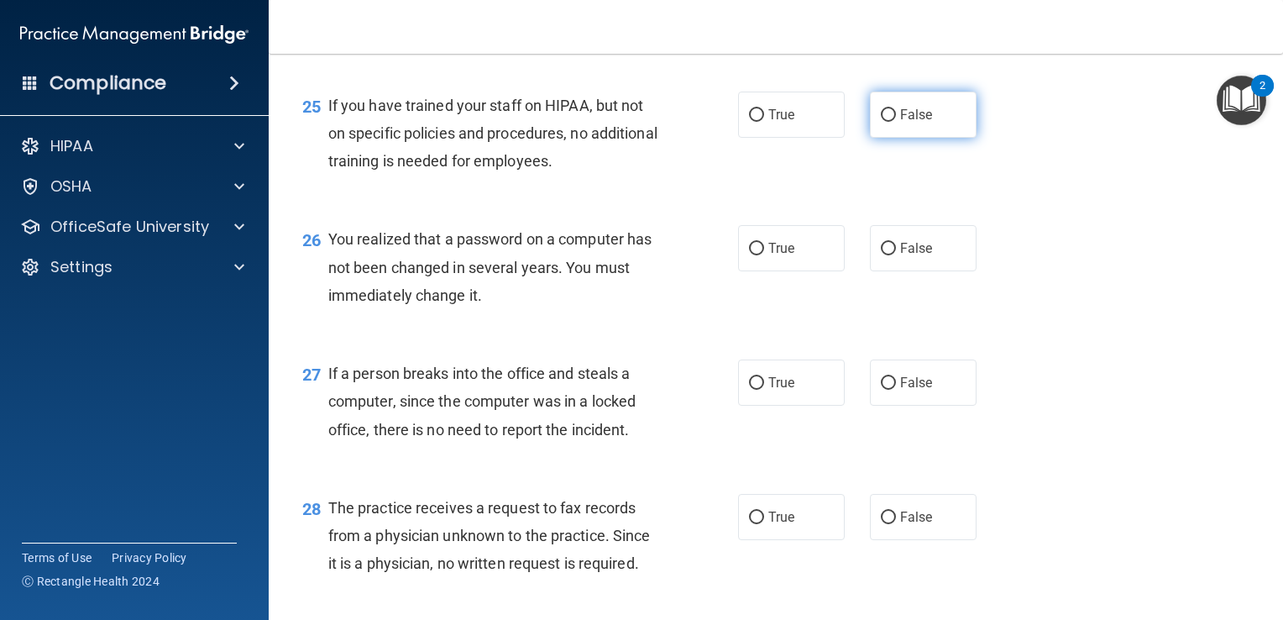
click at [881, 122] on input "False" at bounding box center [888, 115] width 15 height 13
radio input "true"
click at [749, 255] on input "True" at bounding box center [756, 249] width 15 height 13
radio input "true"
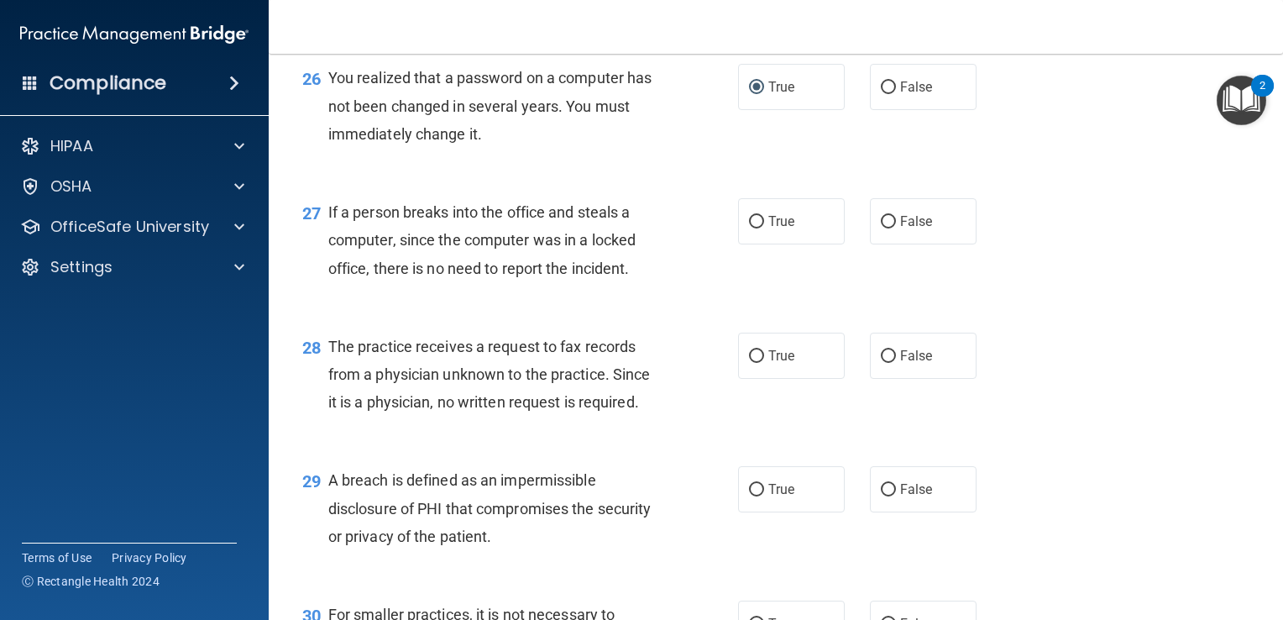
scroll to position [3772, 0]
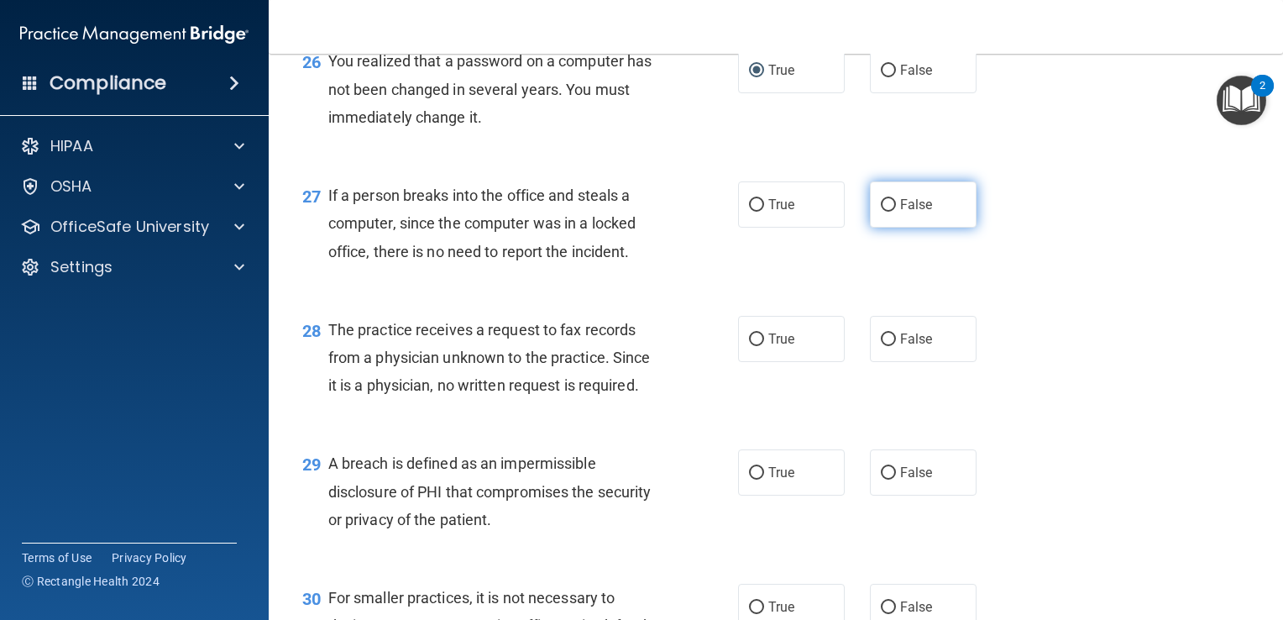
click at [881, 212] on input "False" at bounding box center [888, 205] width 15 height 13
radio input "true"
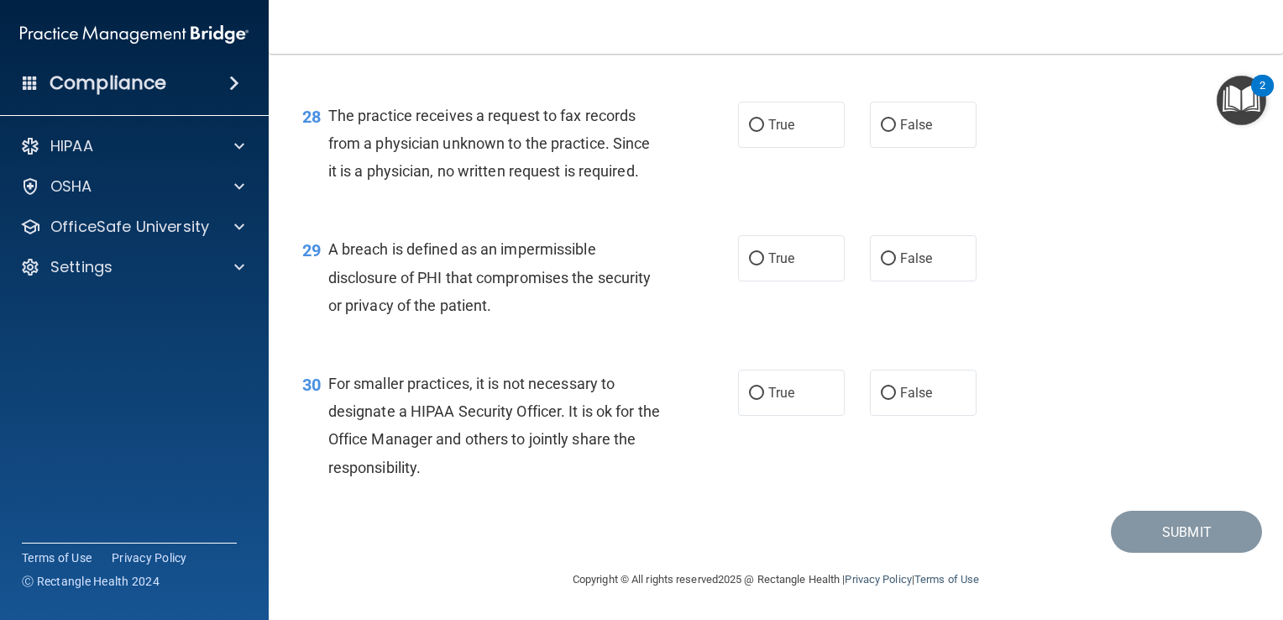
scroll to position [3996, 0]
click at [881, 132] on input "False" at bounding box center [888, 125] width 15 height 13
radio input "true"
click at [749, 254] on input "True" at bounding box center [756, 259] width 15 height 13
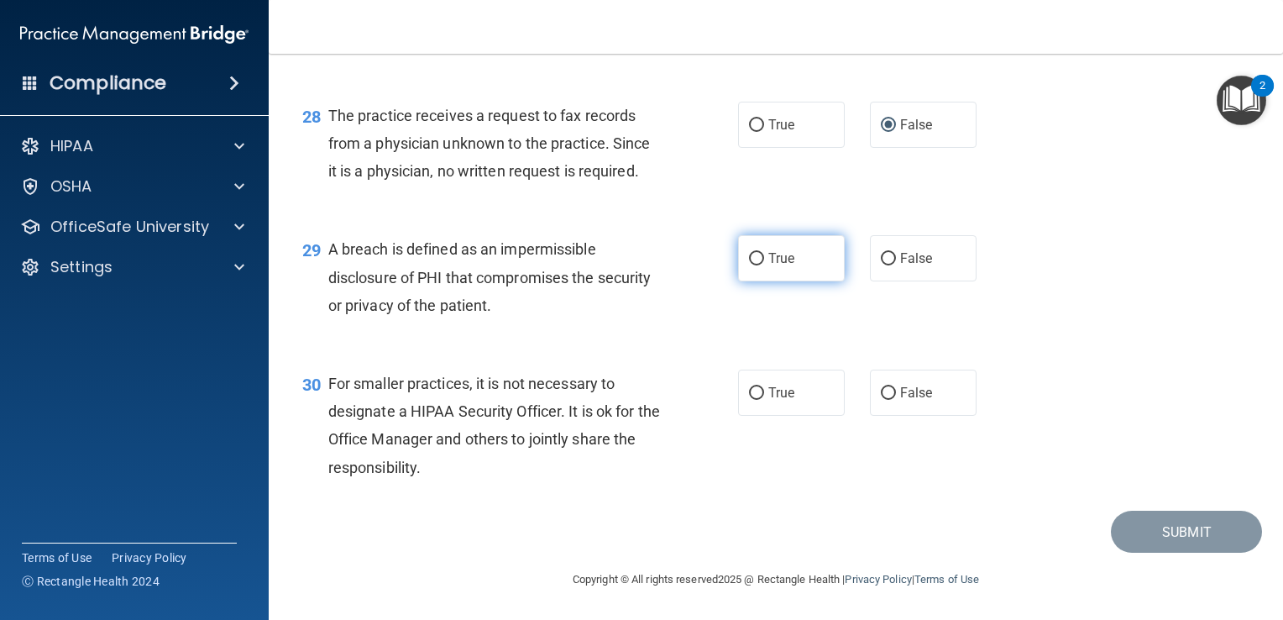
radio input "true"
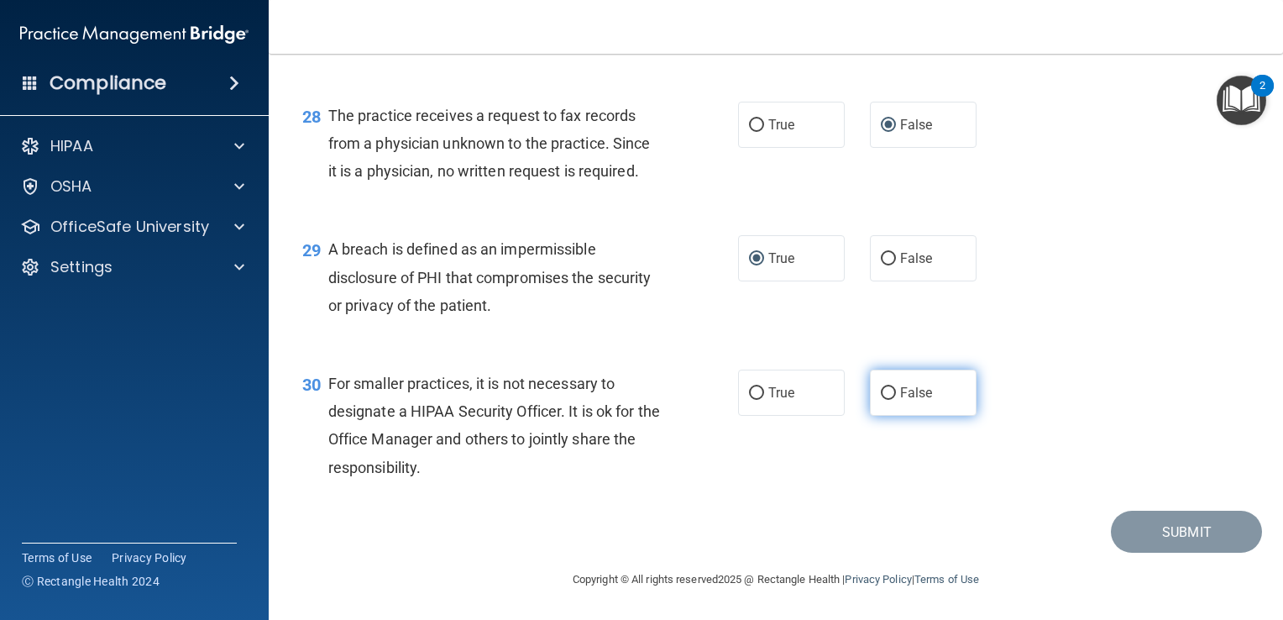
click at [881, 387] on input "False" at bounding box center [888, 393] width 15 height 13
radio input "true"
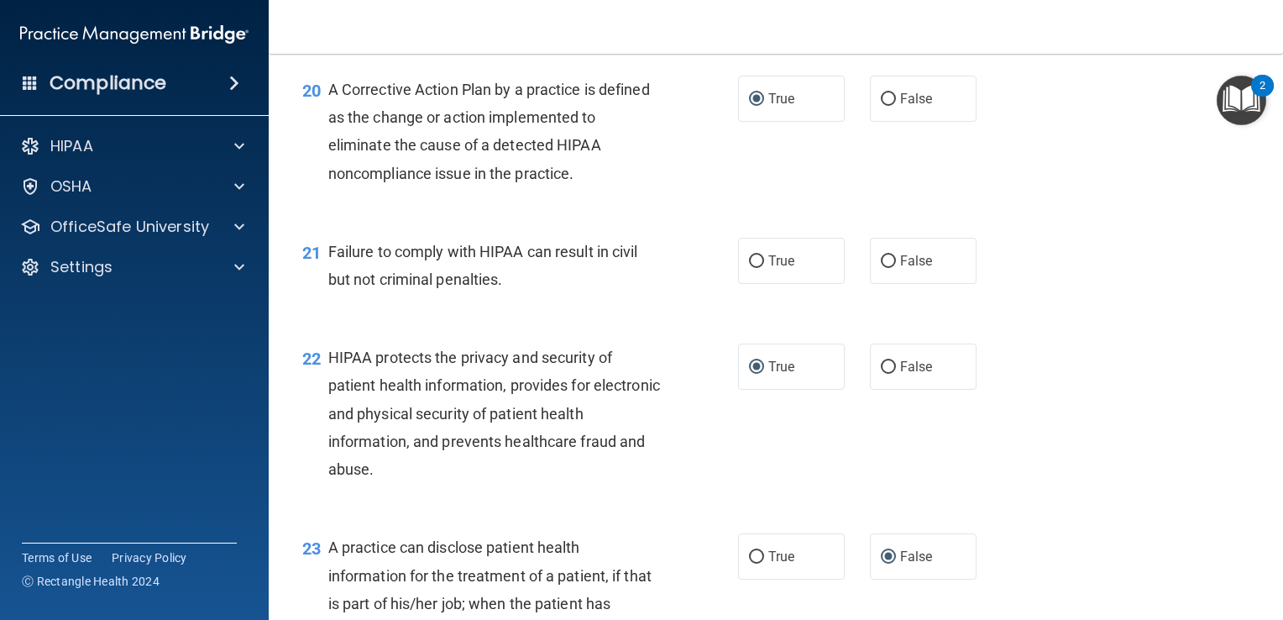
scroll to position [2728, 0]
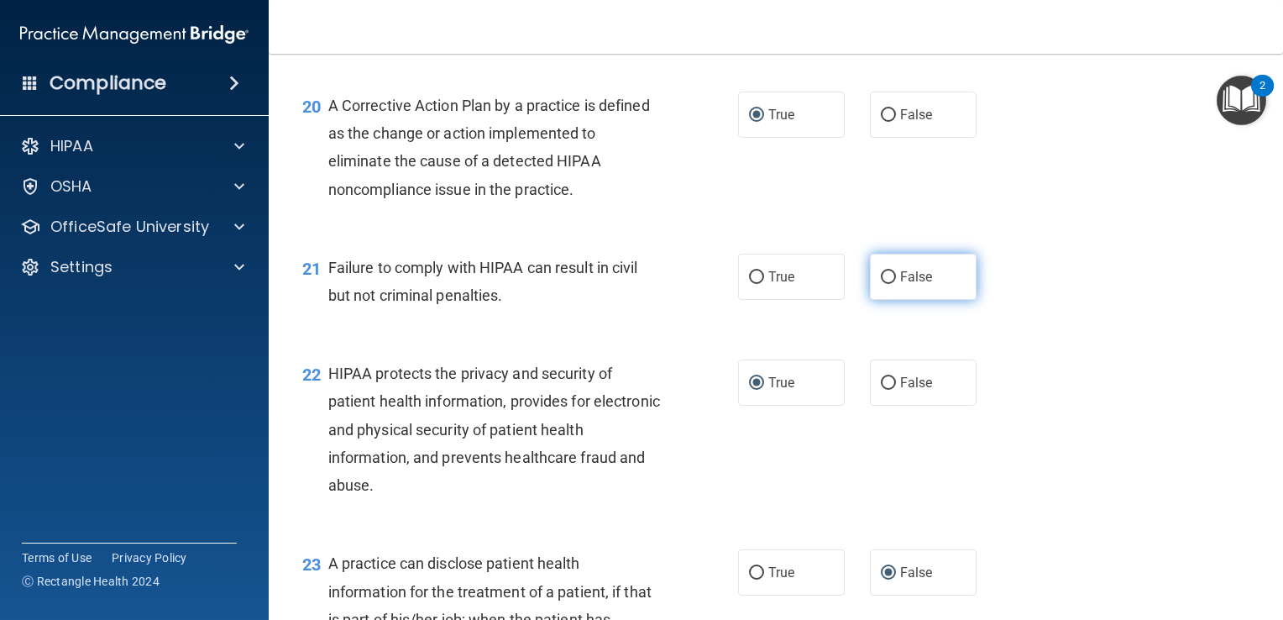
click at [881, 284] on input "False" at bounding box center [888, 277] width 15 height 13
radio input "true"
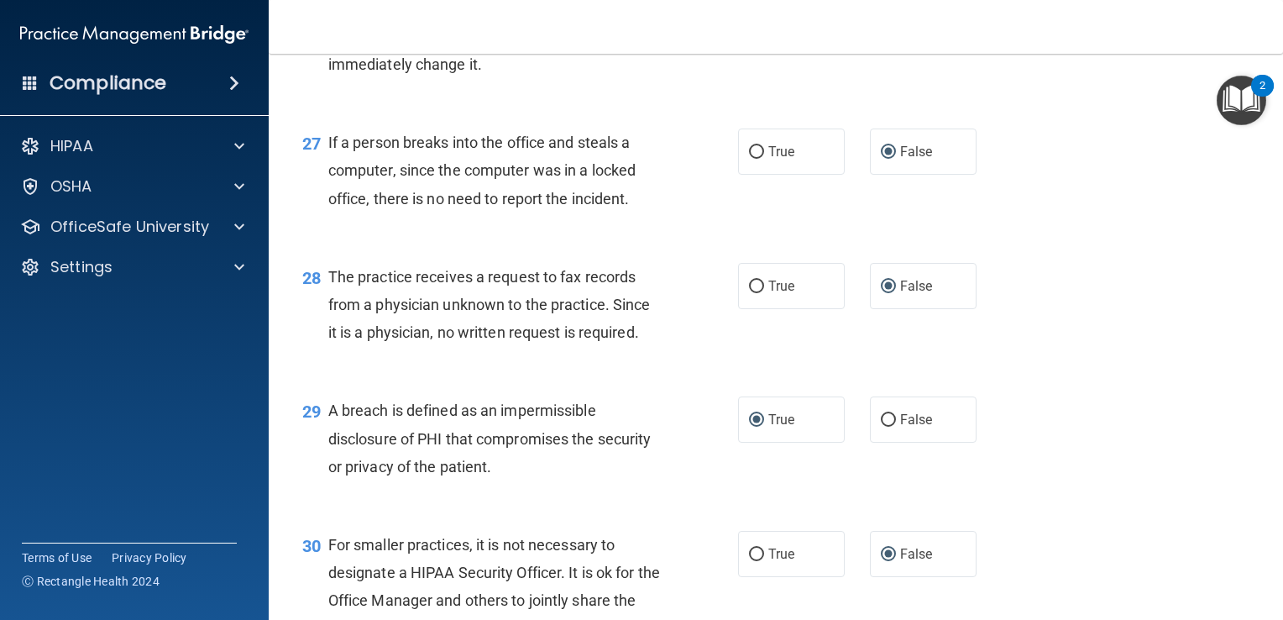
scroll to position [4014, 0]
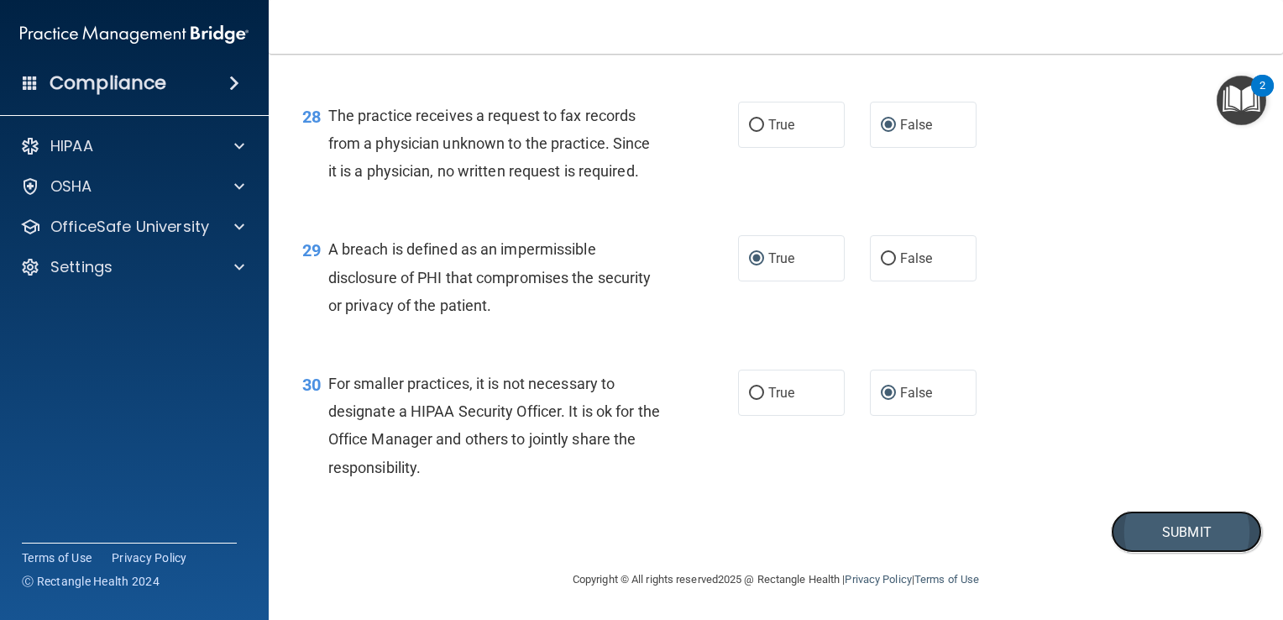
click at [1138, 532] on button "Submit" at bounding box center [1186, 532] width 151 height 43
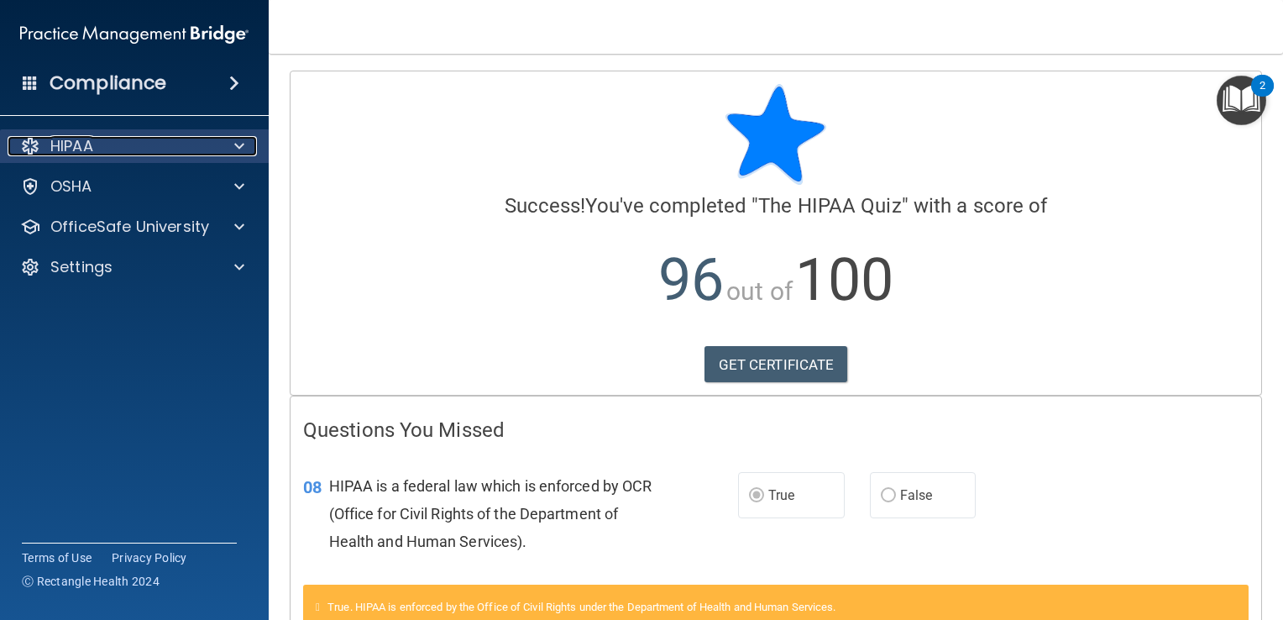
click at [235, 148] on span at bounding box center [239, 146] width 10 height 20
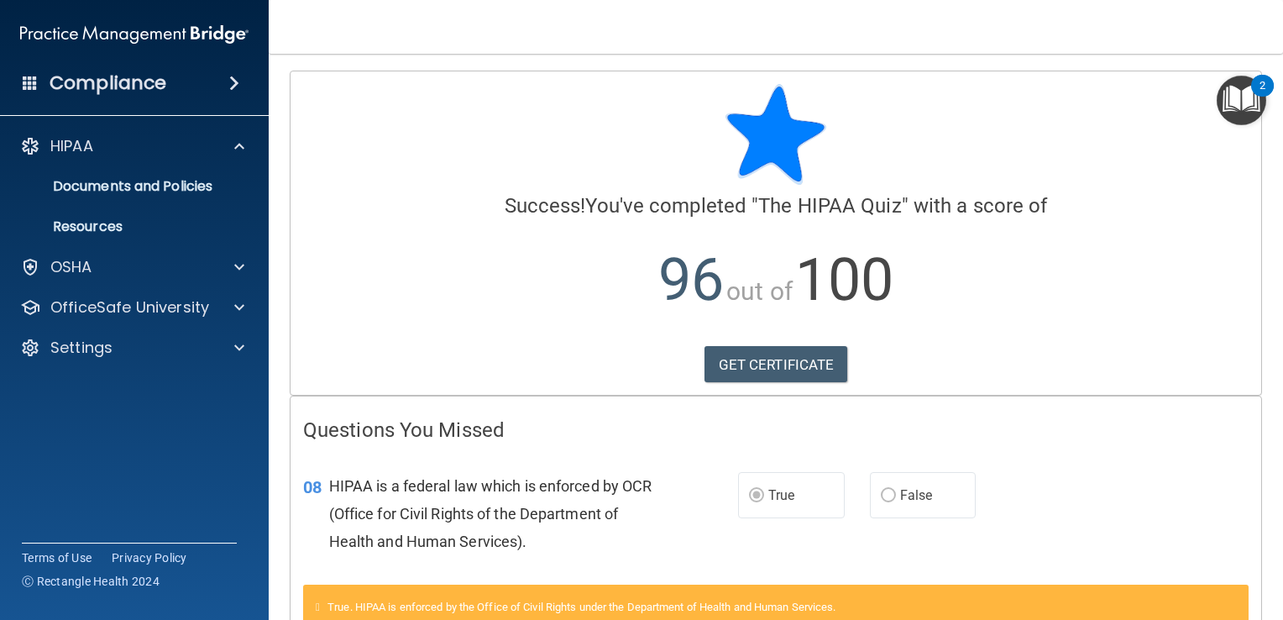
click at [1243, 92] on img "Open Resource Center, 2 new notifications" at bounding box center [1242, 101] width 50 height 50
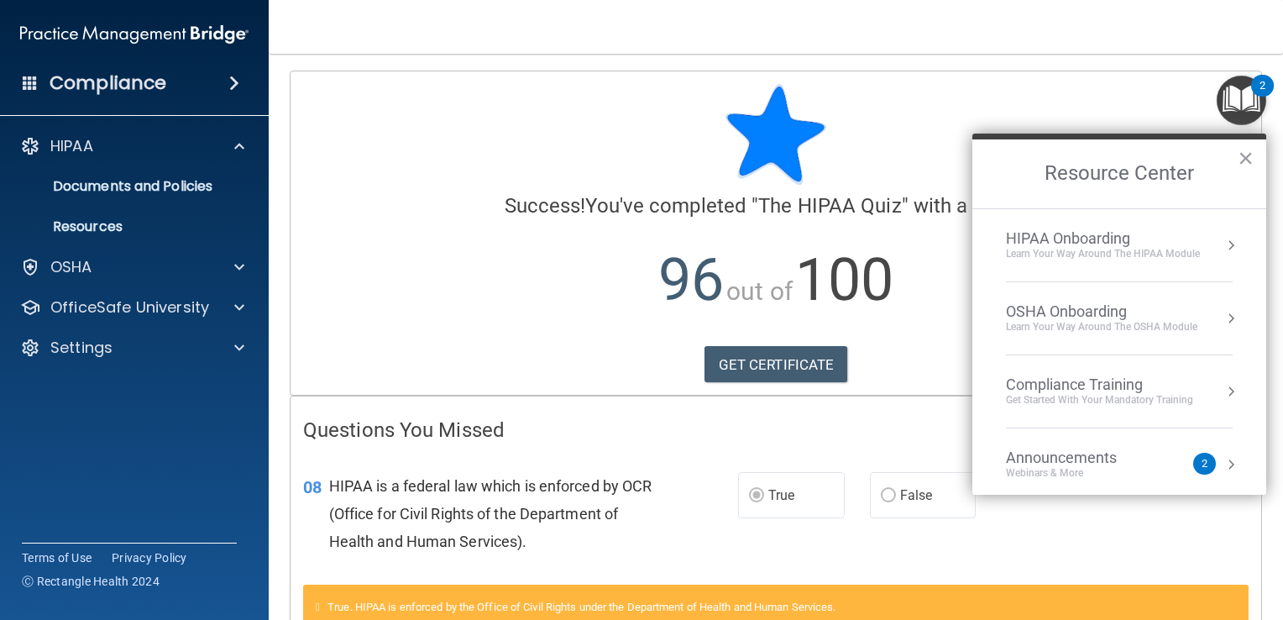
click at [1093, 393] on div "Get Started with your mandatory training" at bounding box center [1099, 400] width 187 height 14
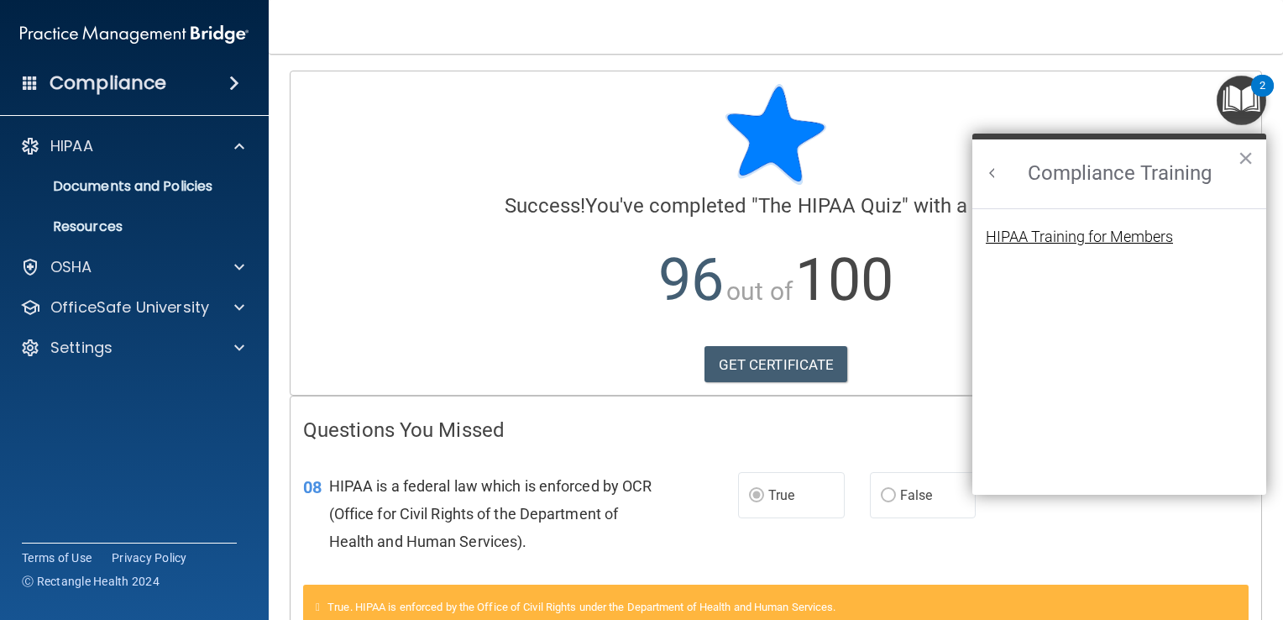
click at [1071, 236] on div "HIPAA Training for Members" at bounding box center [1079, 236] width 187 height 15
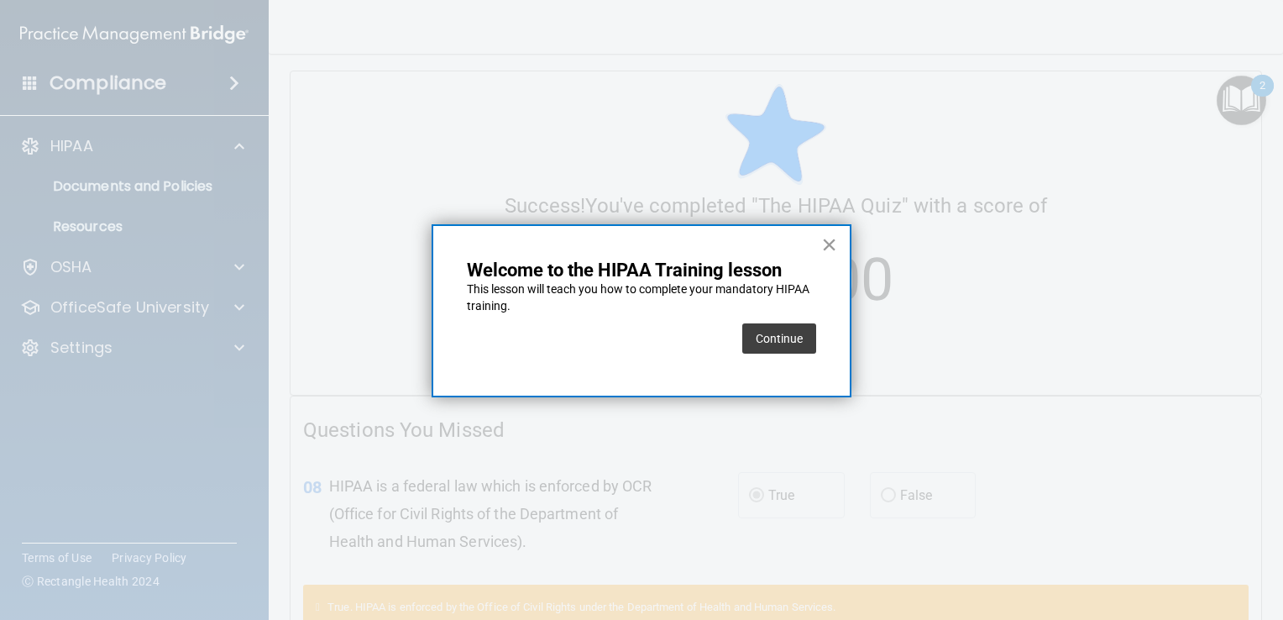
click at [829, 243] on button "×" at bounding box center [829, 244] width 16 height 27
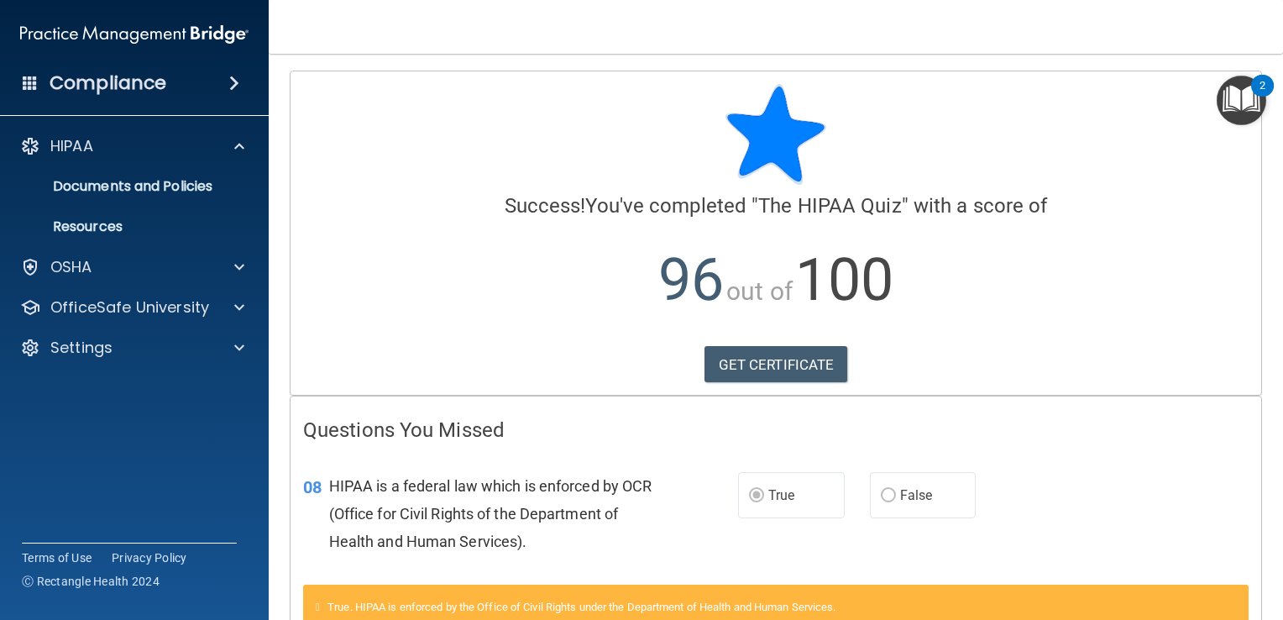
click at [1236, 92] on img "Open Resource Center, 2 new notifications" at bounding box center [1242, 101] width 50 height 50
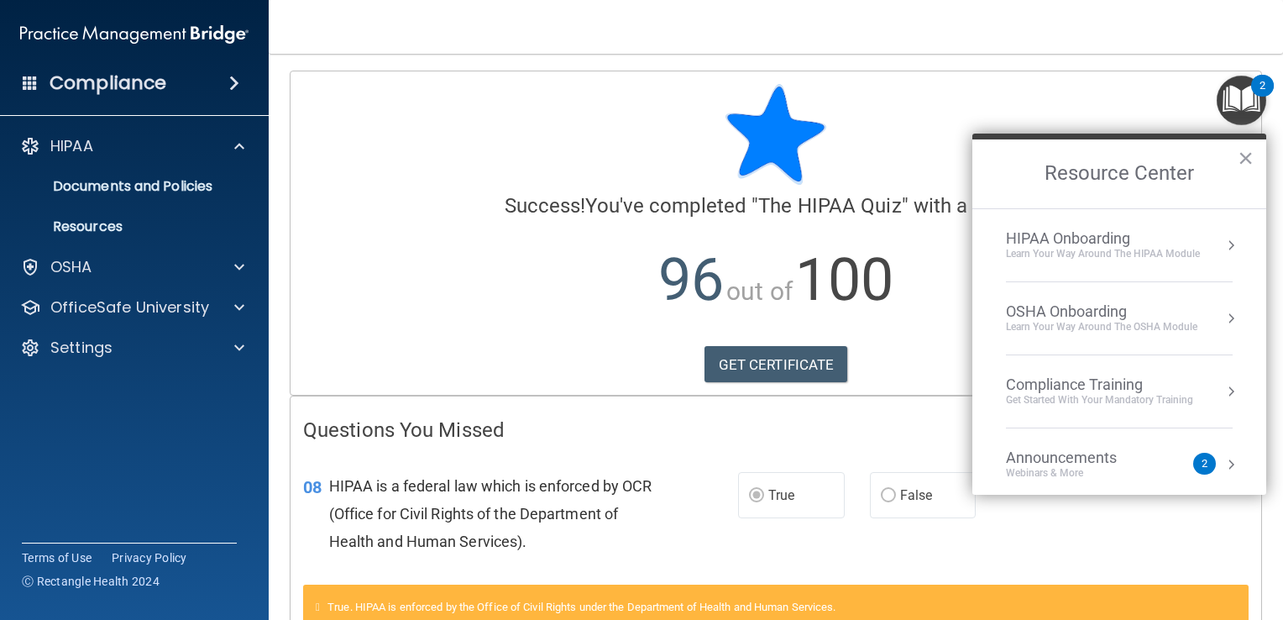
click at [1223, 457] on button "Resource Center" at bounding box center [1231, 464] width 17 height 17
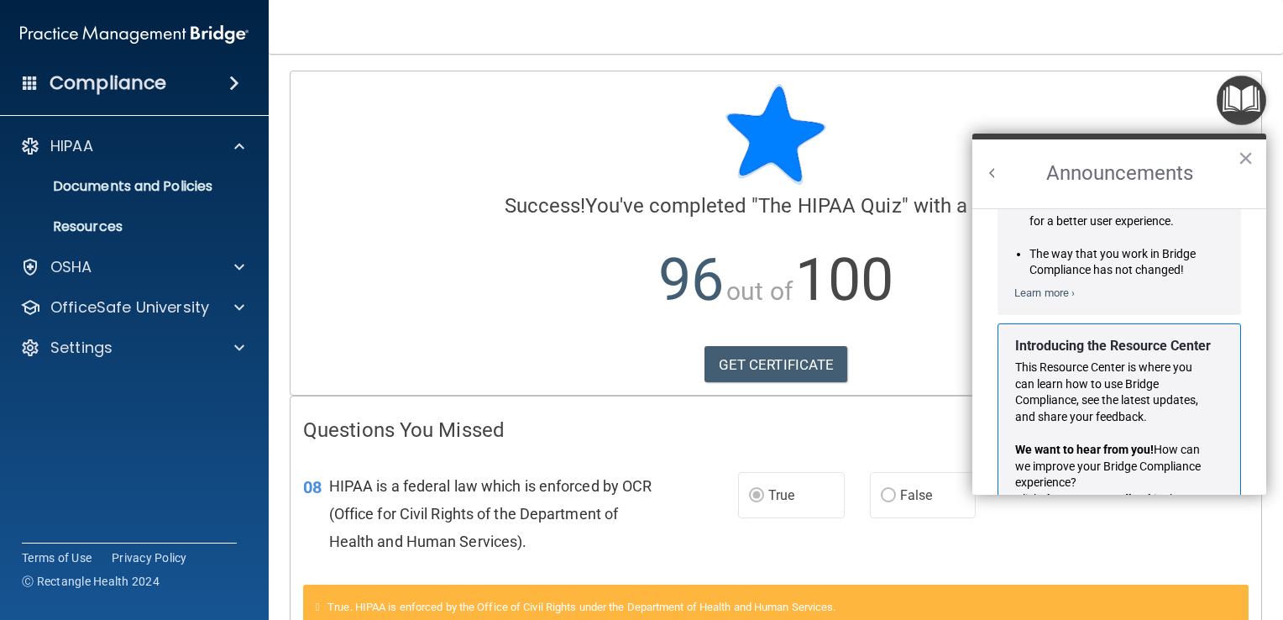
scroll to position [275, 0]
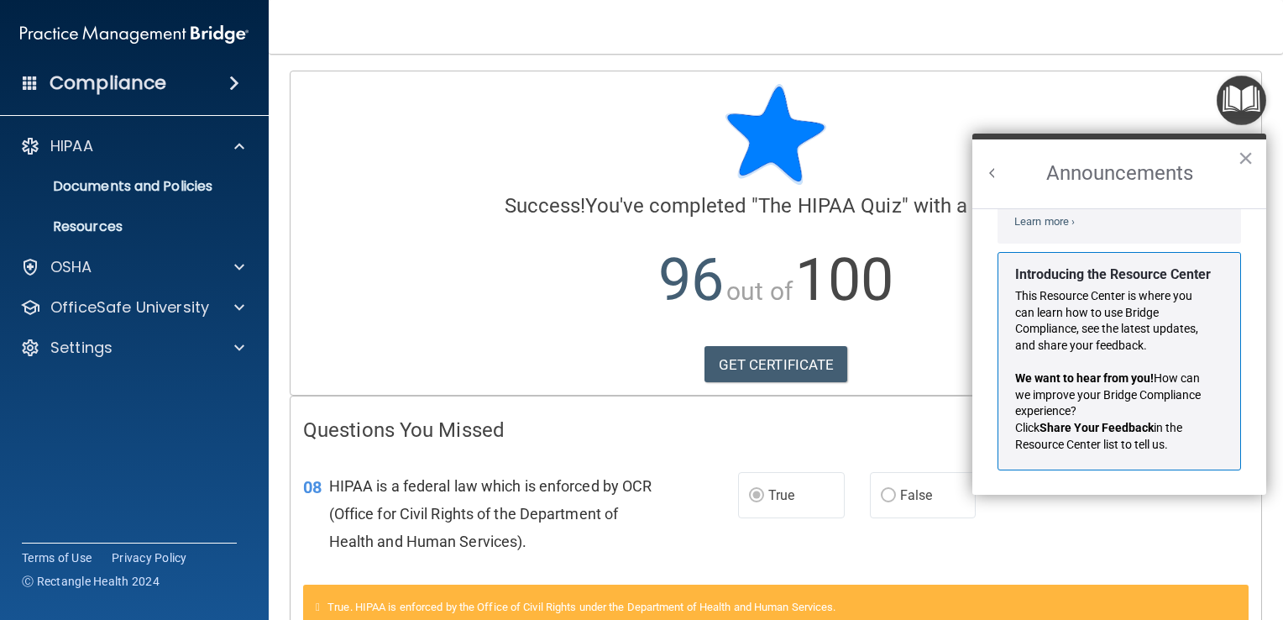
click at [992, 168] on button "Back to Resource Center Home" at bounding box center [992, 173] width 17 height 17
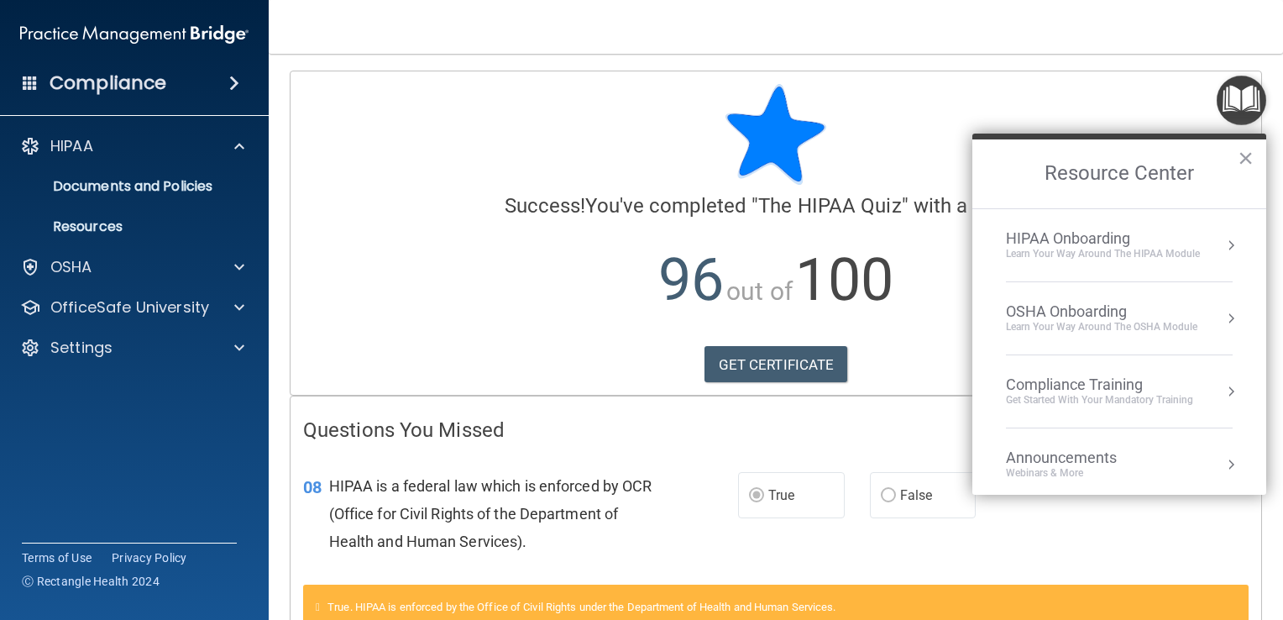
click at [1223, 385] on button "Resource Center" at bounding box center [1231, 391] width 17 height 17
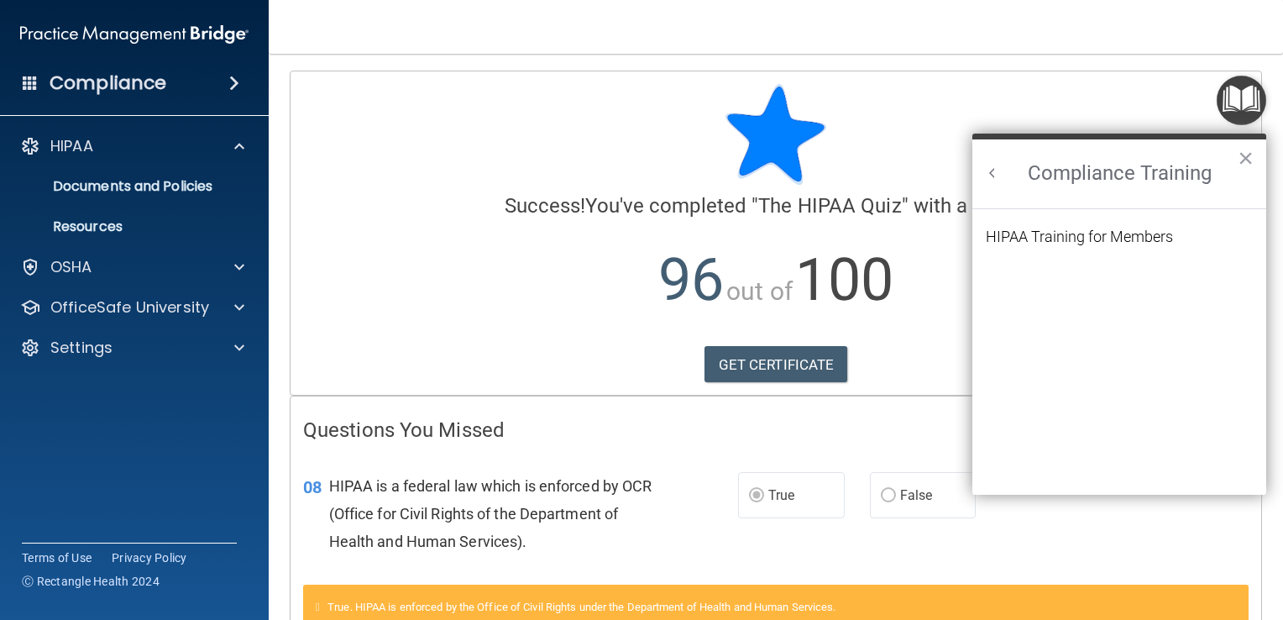
scroll to position [0, 0]
click at [1129, 240] on div "HIPAA Training for Members" at bounding box center [1079, 236] width 187 height 15
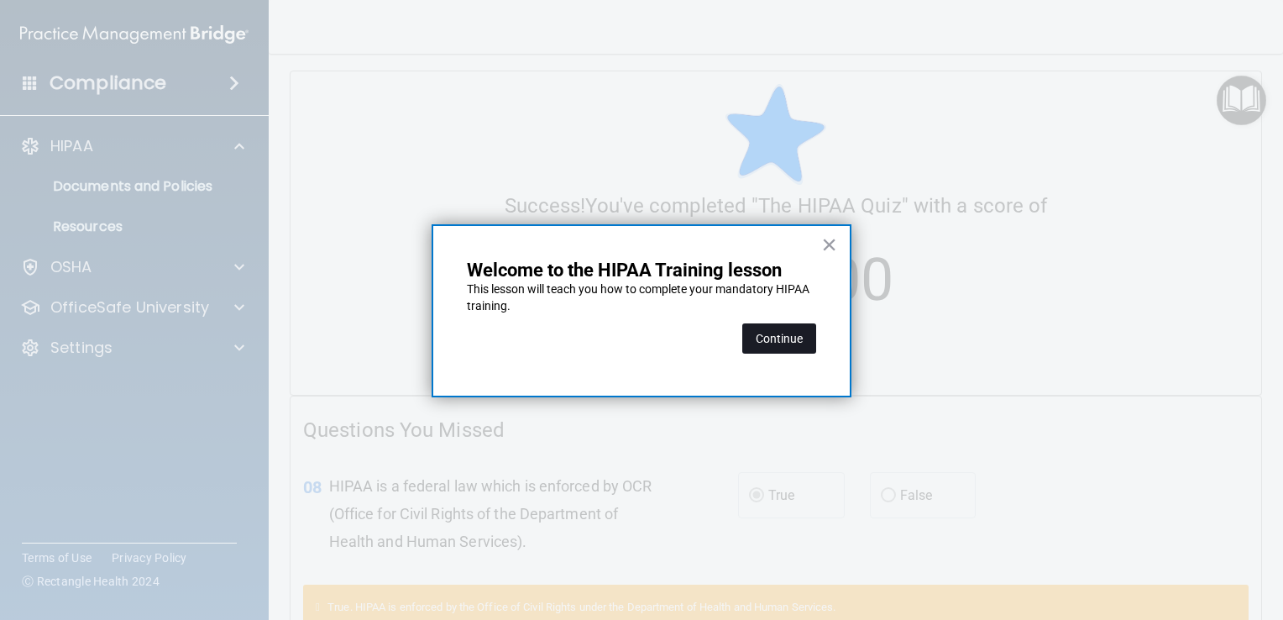
click at [792, 334] on button "Continue" at bounding box center [779, 338] width 74 height 30
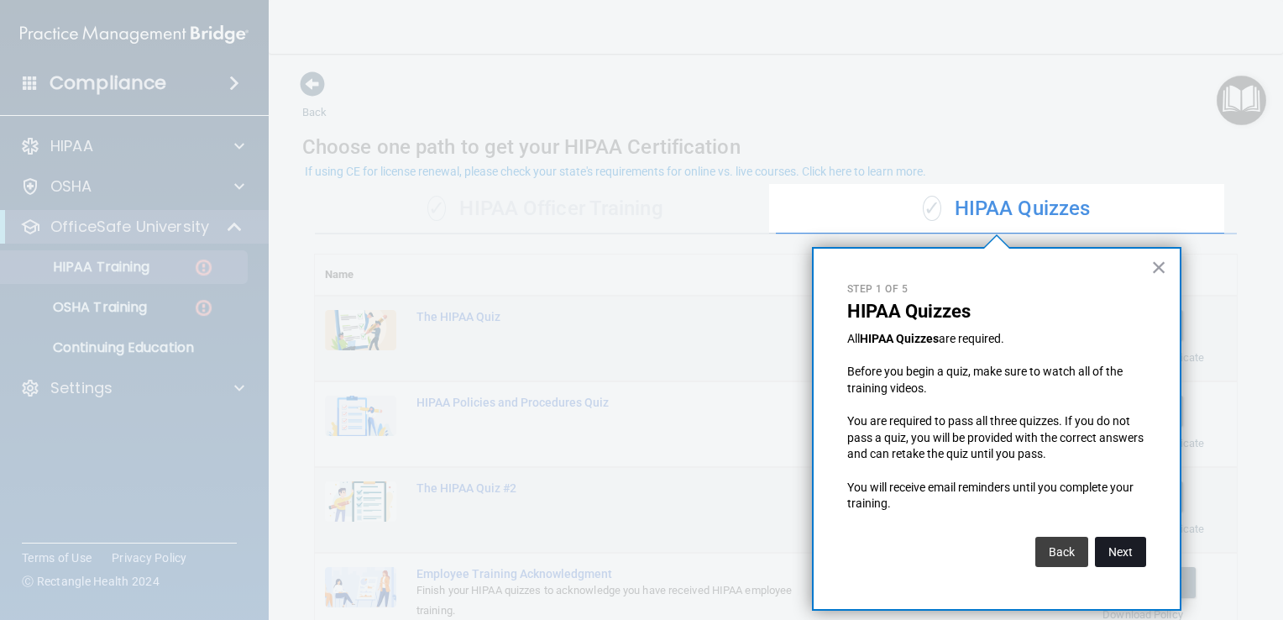
click at [1119, 556] on button "Next" at bounding box center [1120, 552] width 51 height 30
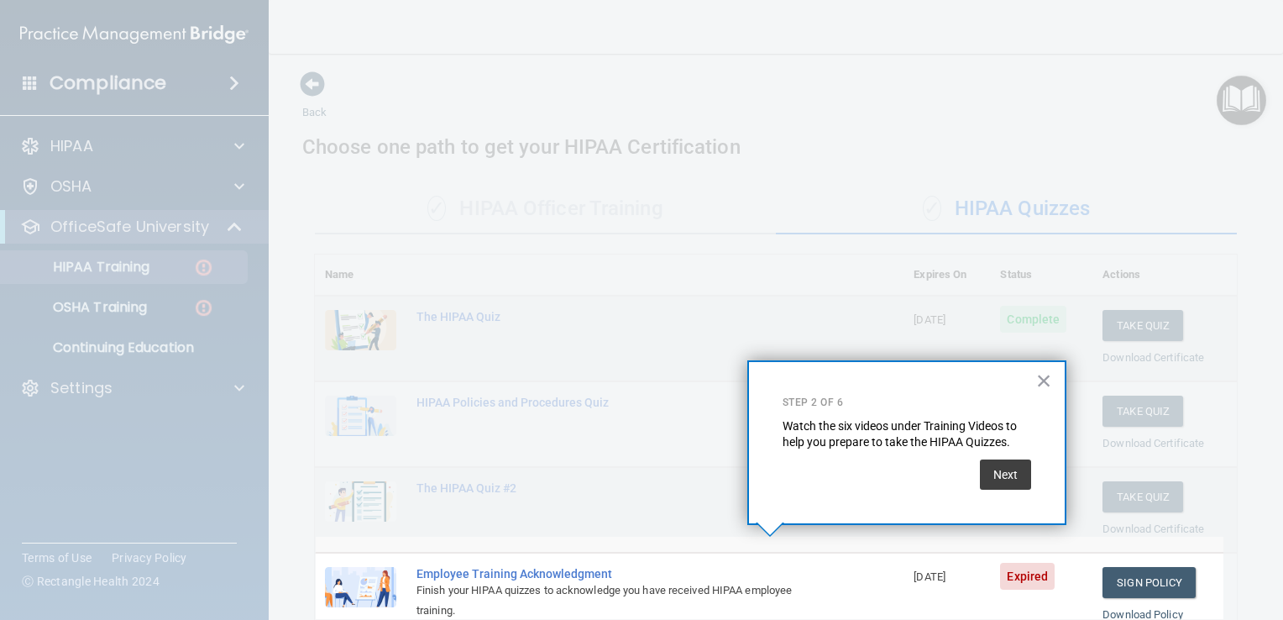
scroll to position [205, 0]
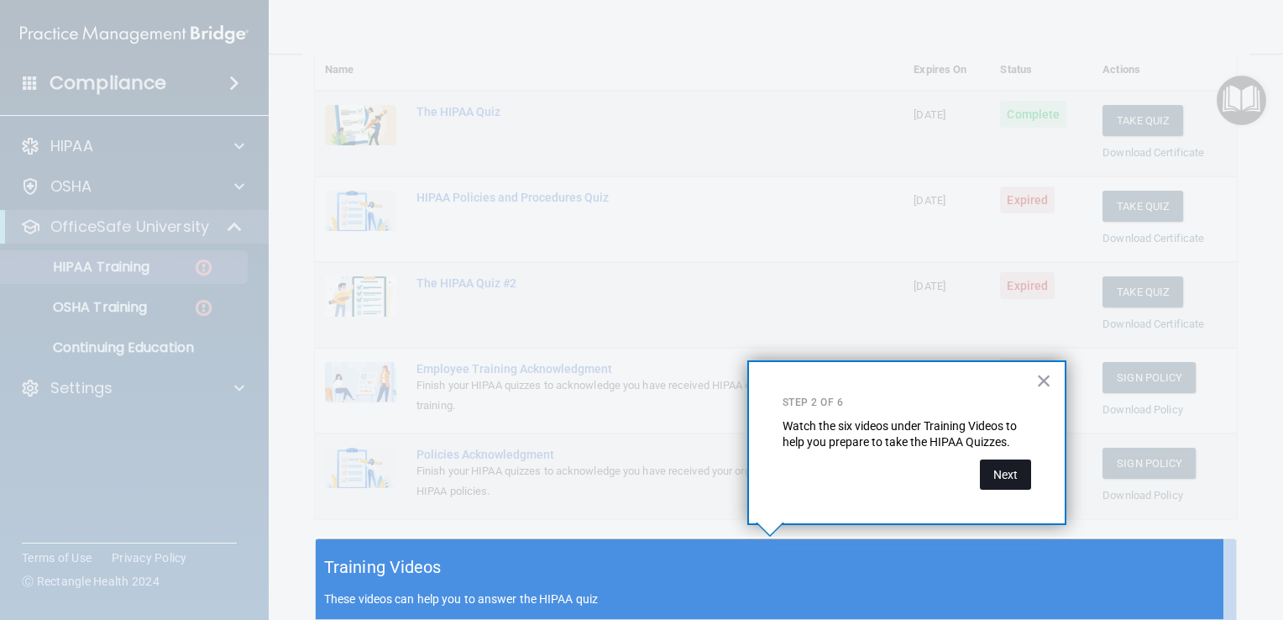
click at [996, 475] on button "Next" at bounding box center [1005, 474] width 51 height 30
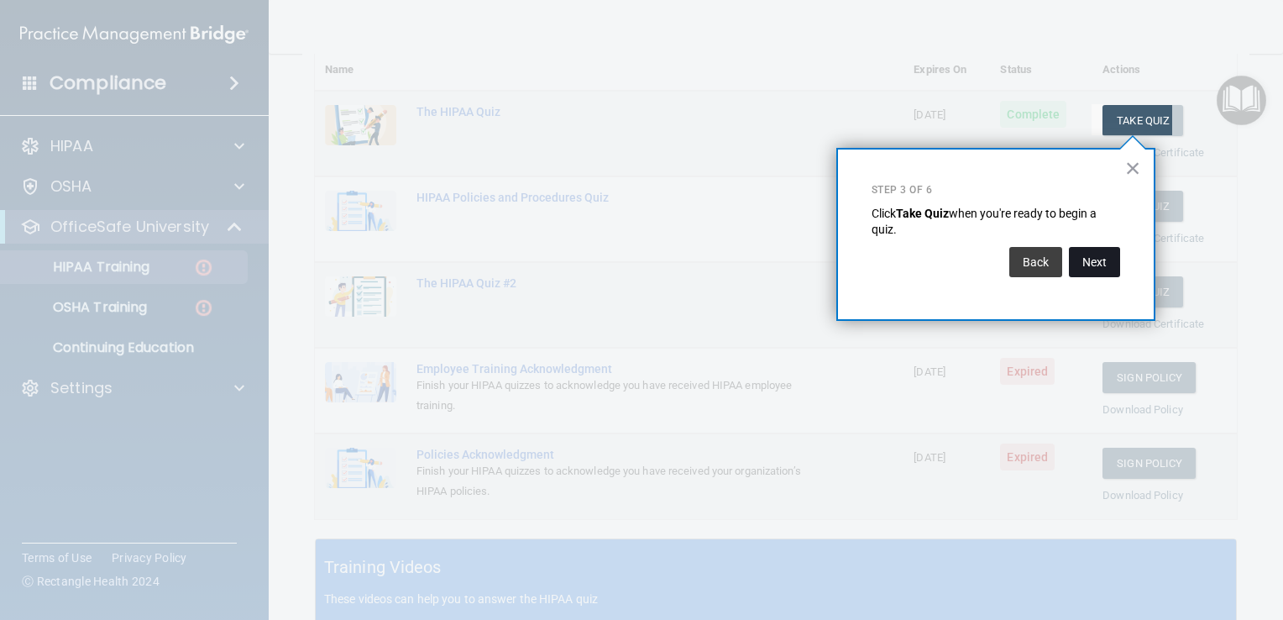
click at [1087, 260] on button "Next" at bounding box center [1094, 262] width 51 height 30
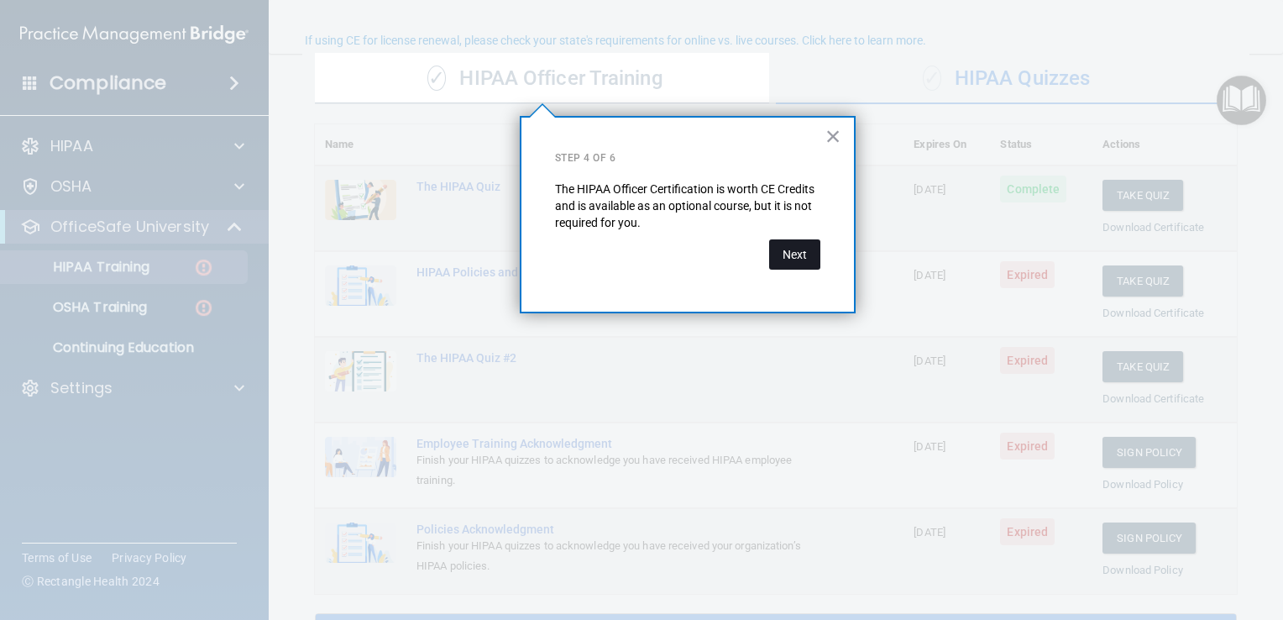
click at [799, 254] on button "Next" at bounding box center [794, 254] width 51 height 30
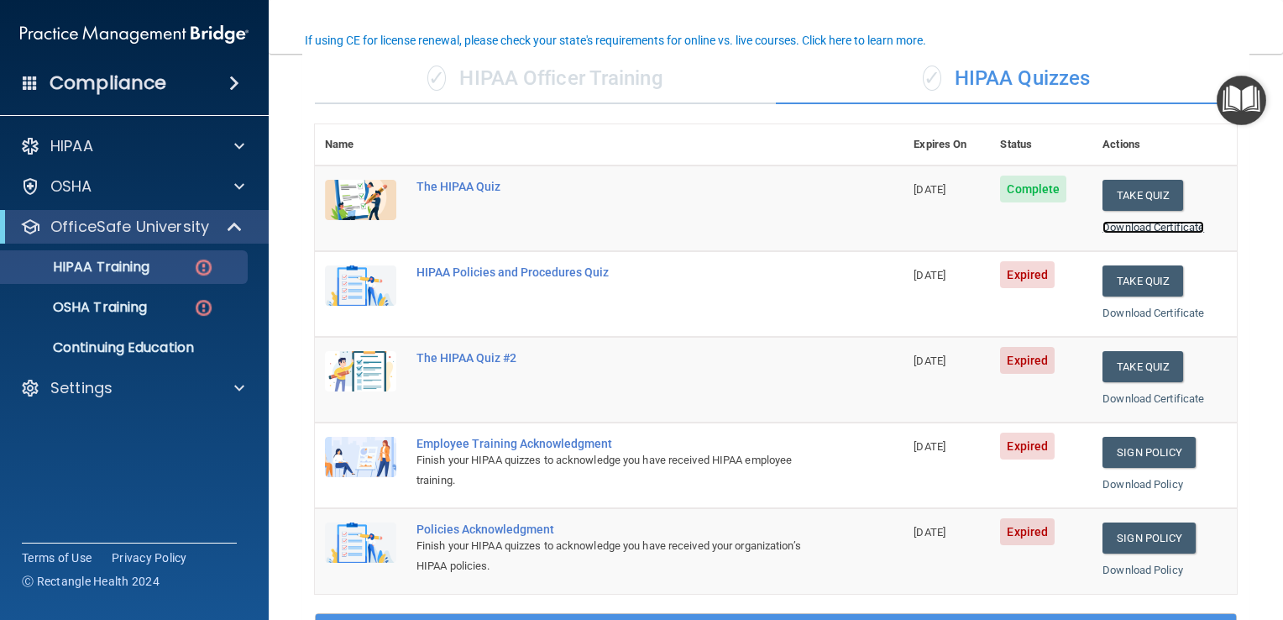
click at [1120, 229] on link "Download Certificate" at bounding box center [1154, 227] width 102 height 13
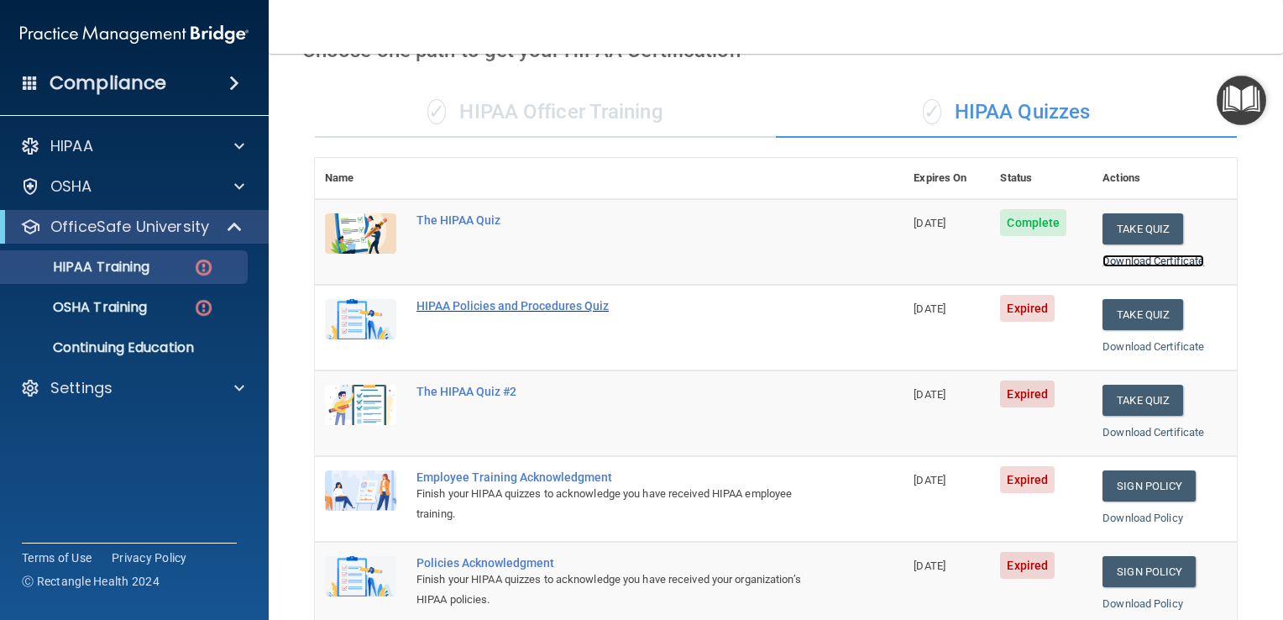
scroll to position [0, 0]
